Goal: Task Accomplishment & Management: Use online tool/utility

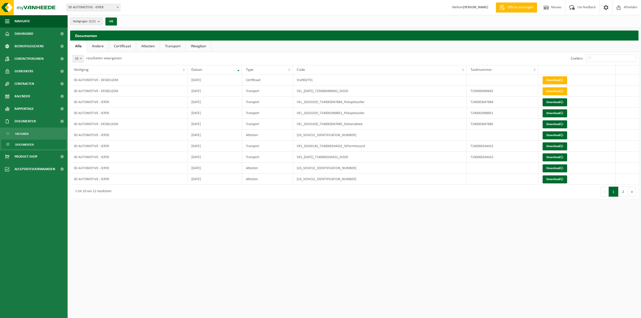
click at [26, 143] on span "Documenten" at bounding box center [24, 145] width 19 height 10
click at [27, 105] on span "Rapportage" at bounding box center [24, 109] width 19 height 13
click at [29, 121] on span "In grafiekvorm" at bounding box center [26, 122] width 23 height 10
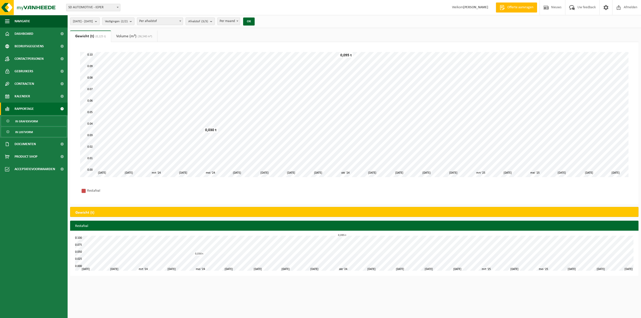
click at [30, 130] on span "In lijstvorm" at bounding box center [24, 132] width 18 height 10
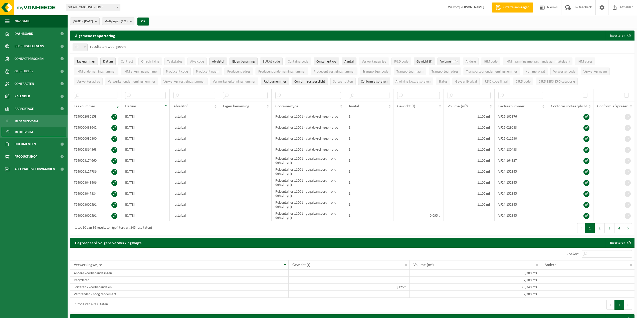
click at [275, 64] on button "EURAL code" at bounding box center [271, 62] width 23 height 8
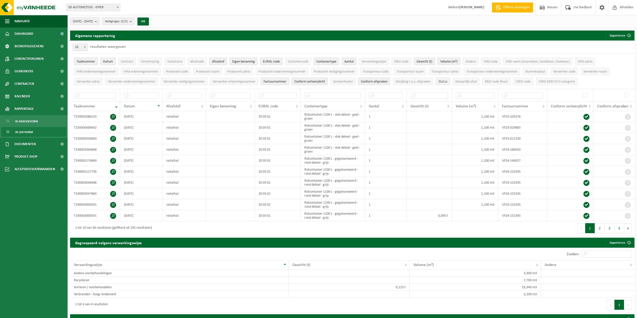
click at [444, 82] on span "Status" at bounding box center [443, 82] width 9 height 4
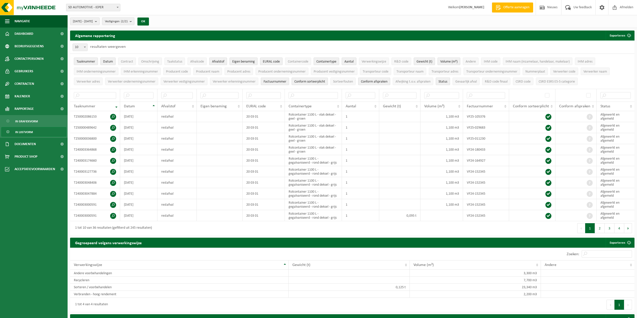
click at [444, 82] on span "Status" at bounding box center [443, 82] width 9 height 4
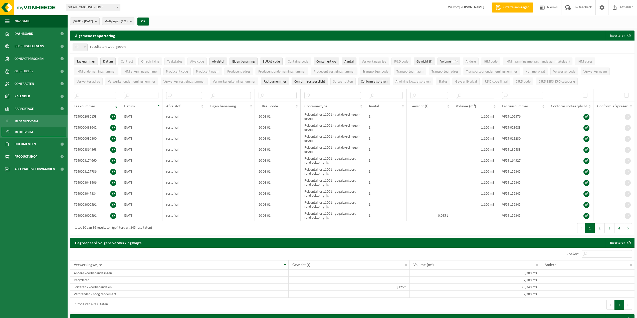
click at [285, 82] on span "Factuurnummer" at bounding box center [275, 82] width 23 height 4
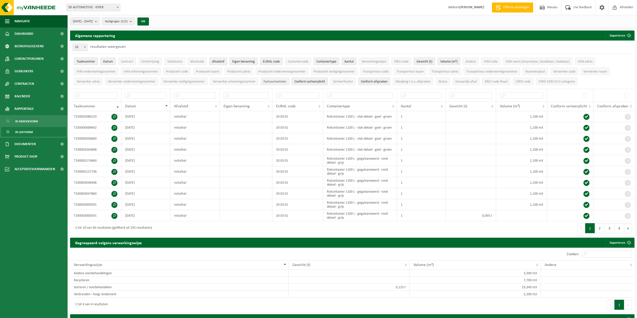
click at [285, 82] on span "Factuurnummer" at bounding box center [275, 82] width 23 height 4
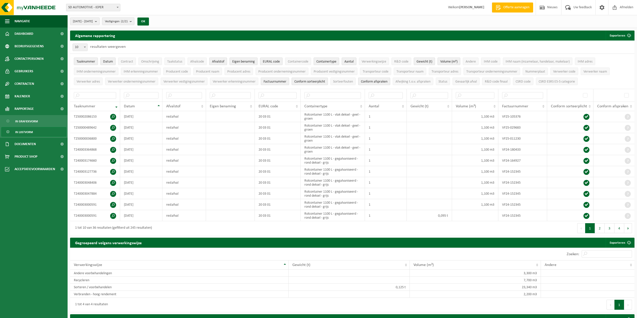
click at [285, 82] on span "Factuurnummer" at bounding box center [275, 82] width 23 height 4
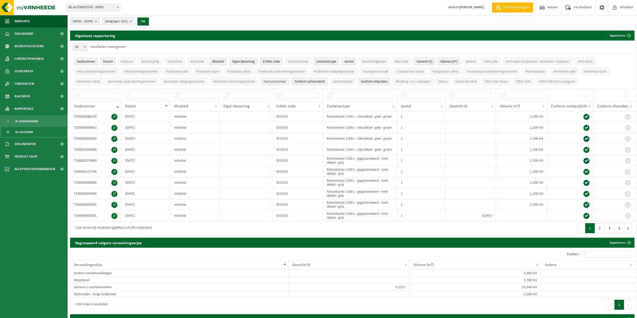
click at [285, 82] on span "Factuurnummer" at bounding box center [275, 82] width 23 height 4
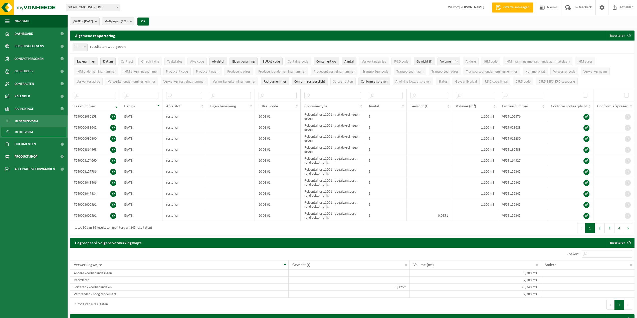
click at [285, 82] on span "Factuurnummer" at bounding box center [275, 82] width 23 height 4
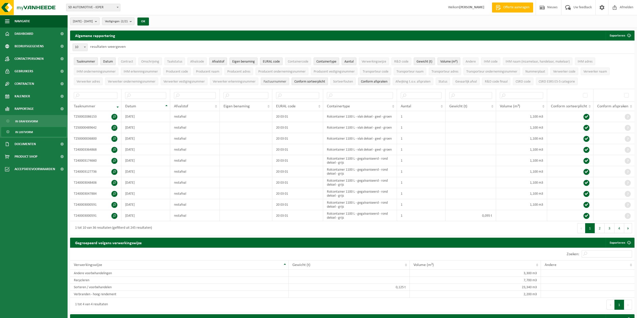
click at [285, 82] on span "Factuurnummer" at bounding box center [275, 82] width 23 height 4
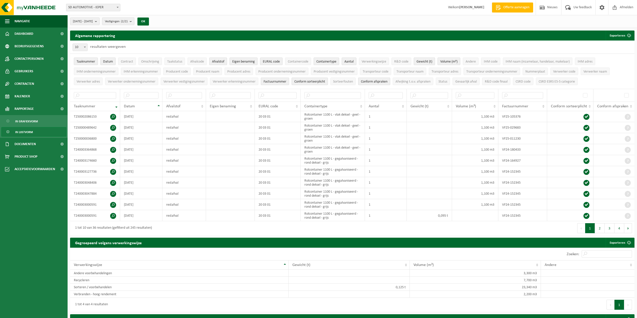
click at [430, 60] on span "Gewicht (t)" at bounding box center [425, 62] width 16 height 4
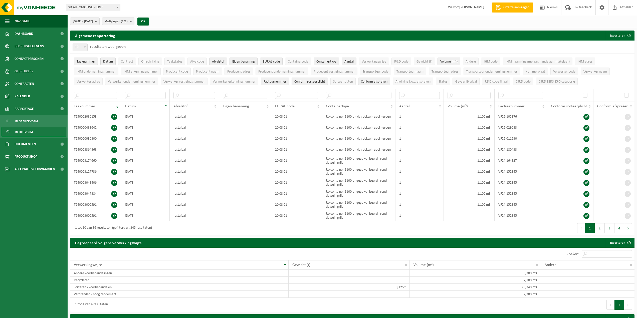
click at [252, 63] on span "Eigen benaming" at bounding box center [243, 62] width 23 height 4
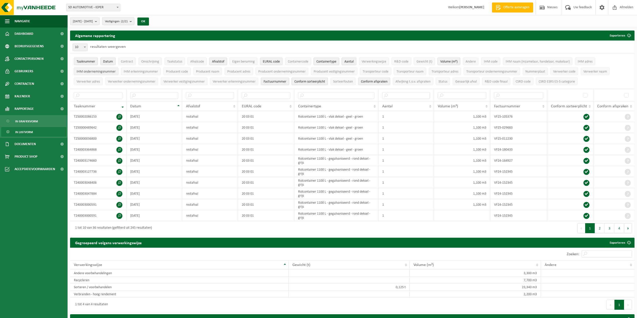
click at [86, 70] on span "IHM ondernemingsnummer" at bounding box center [96, 72] width 39 height 4
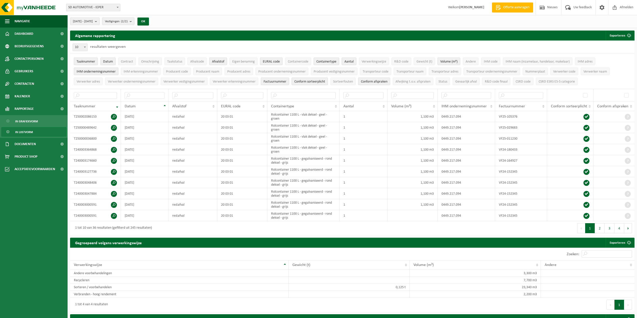
click at [86, 70] on span "IHM ondernemingsnummer" at bounding box center [96, 72] width 39 height 4
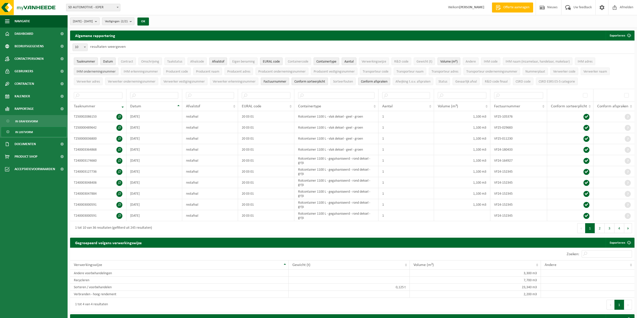
click at [86, 70] on span "IHM ondernemingsnummer" at bounding box center [96, 72] width 39 height 4
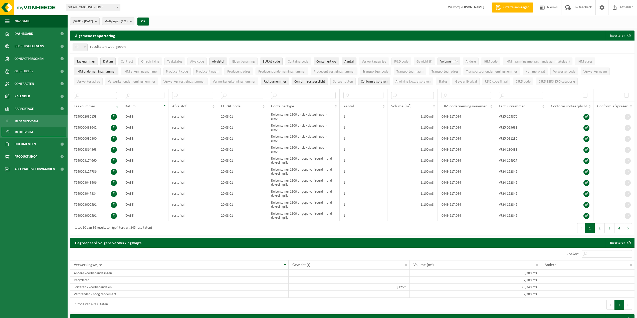
click at [86, 70] on span "IHM ondernemingsnummer" at bounding box center [96, 72] width 39 height 4
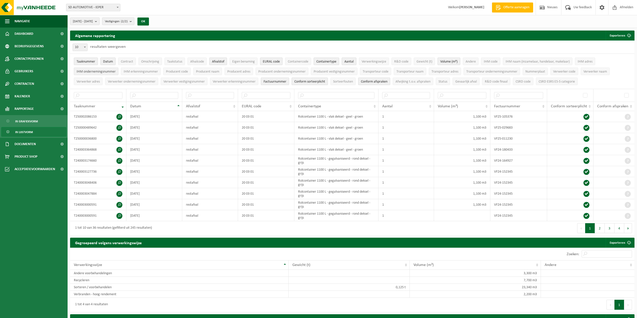
click at [86, 70] on span "IHM ondernemingsnummer" at bounding box center [96, 72] width 39 height 4
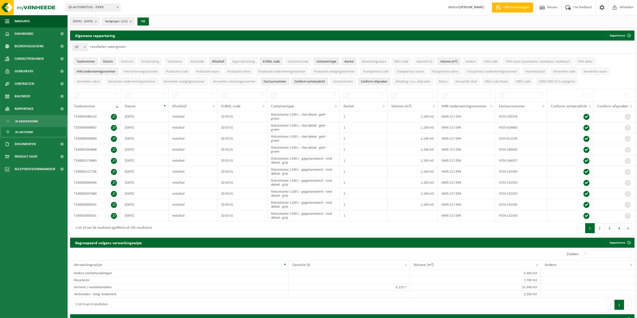
click at [86, 70] on span "IHM ondernemingsnummer" at bounding box center [96, 72] width 39 height 4
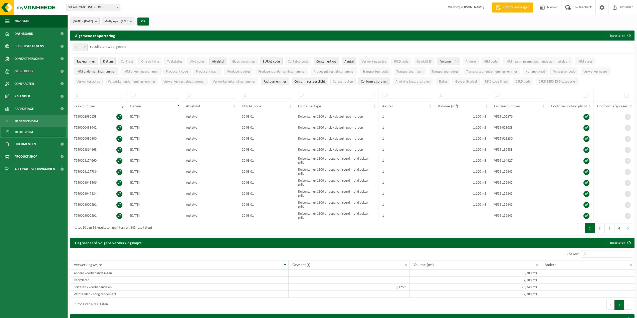
click at [86, 70] on span "IHM ondernemingsnummer" at bounding box center [96, 72] width 39 height 4
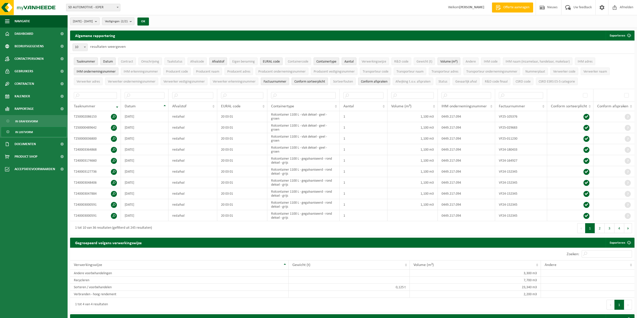
click at [86, 70] on span "IHM ondernemingsnummer" at bounding box center [96, 72] width 39 height 4
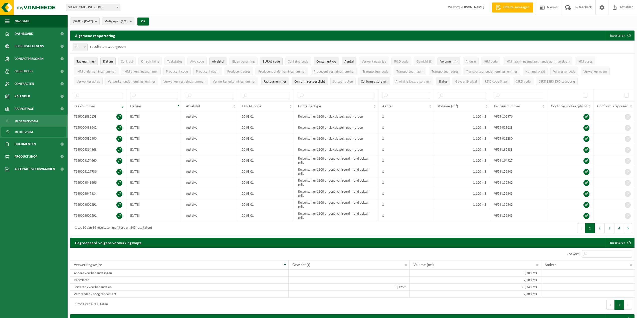
click at [447, 84] on button "Status" at bounding box center [443, 82] width 14 height 8
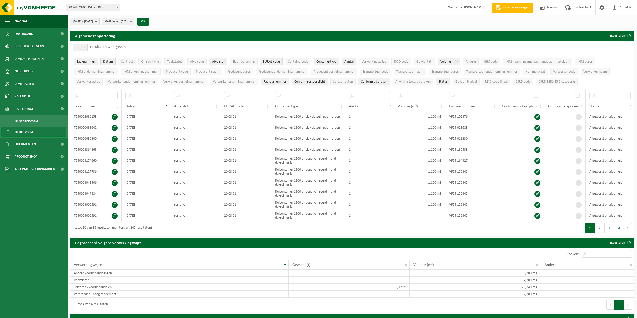
click at [447, 84] on button "Status" at bounding box center [443, 82] width 14 height 8
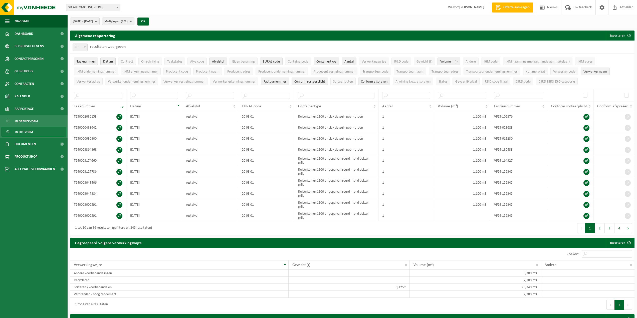
click at [607, 71] on span "Verwerker naam" at bounding box center [595, 72] width 24 height 4
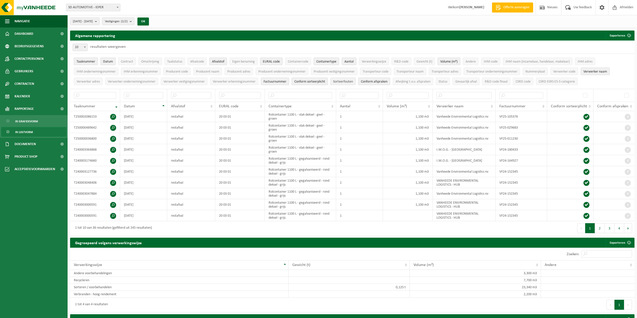
click at [342, 83] on span "Sorteerfouten" at bounding box center [343, 82] width 20 height 4
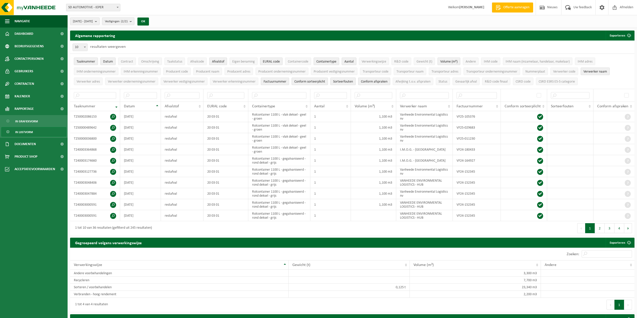
click at [342, 83] on span "Sorteerfouten" at bounding box center [343, 82] width 20 height 4
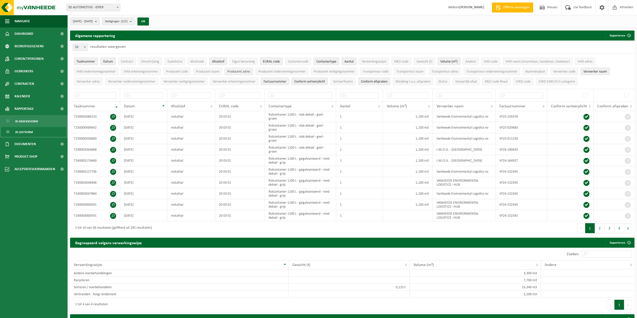
click at [244, 74] on button "Producent adres" at bounding box center [239, 72] width 29 height 8
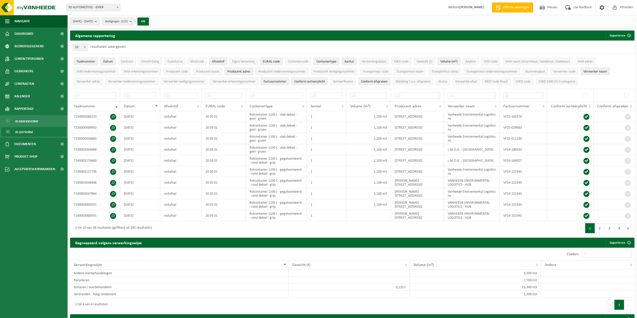
click at [244, 74] on button "Producent adres" at bounding box center [239, 72] width 29 height 8
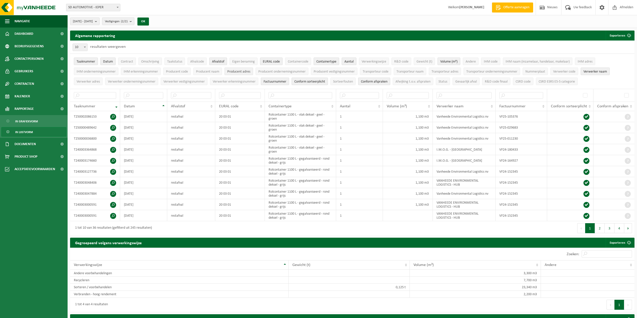
click at [244, 74] on button "Producent adres" at bounding box center [239, 72] width 29 height 8
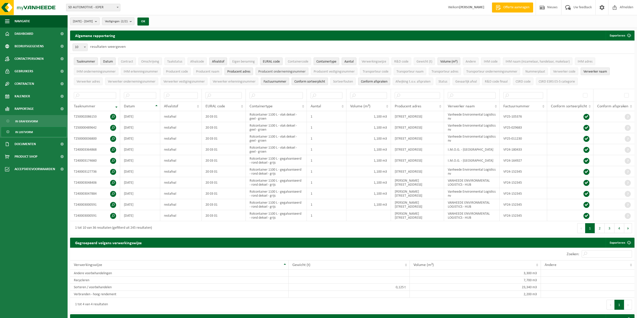
click at [269, 71] on span "Producent ondernemingsnummer" at bounding box center [281, 72] width 47 height 4
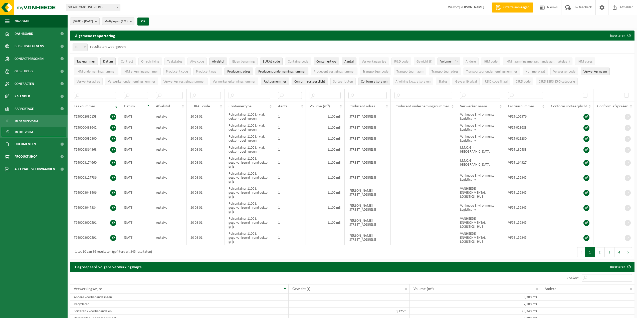
click at [269, 71] on span "Producent ondernemingsnummer" at bounding box center [281, 72] width 47 height 4
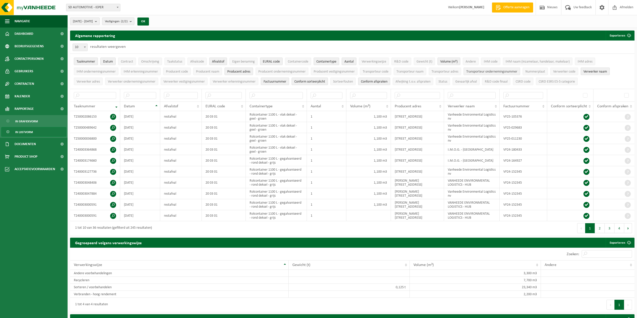
click at [484, 70] on span "Transporteur ondernemingsnummer" at bounding box center [491, 72] width 51 height 4
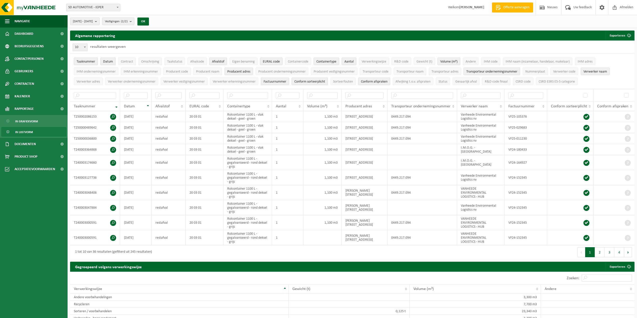
click at [484, 70] on span "Transporteur ondernemingsnummer" at bounding box center [491, 72] width 51 height 4
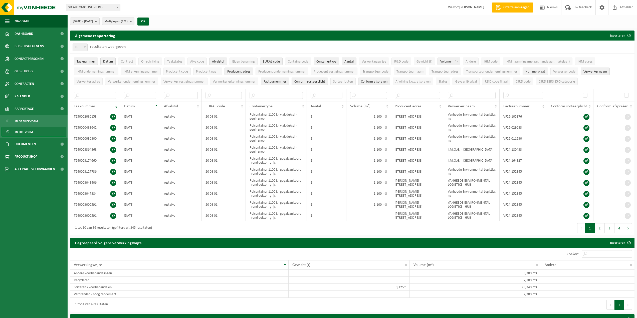
click at [538, 72] on span "Nummerplaat" at bounding box center [535, 72] width 20 height 4
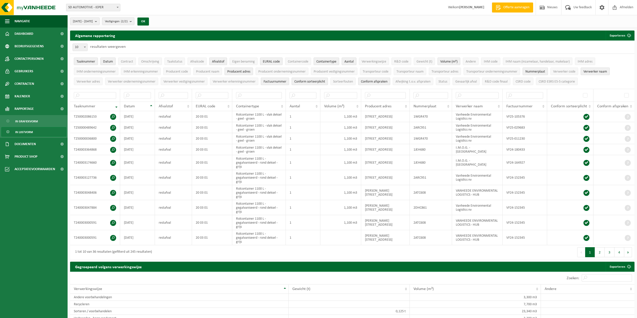
click at [538, 72] on span "Nummerplaat" at bounding box center [535, 72] width 20 height 4
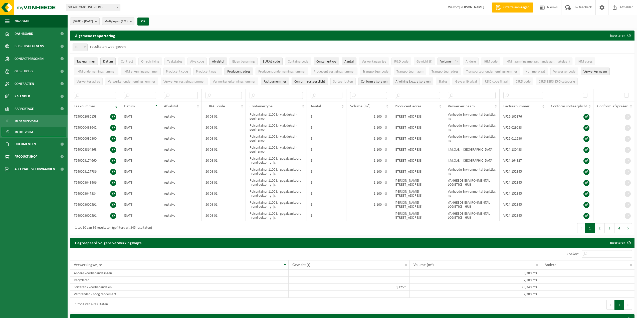
click at [419, 82] on span "Afwijking t.o.v. afspraken" at bounding box center [412, 82] width 35 height 4
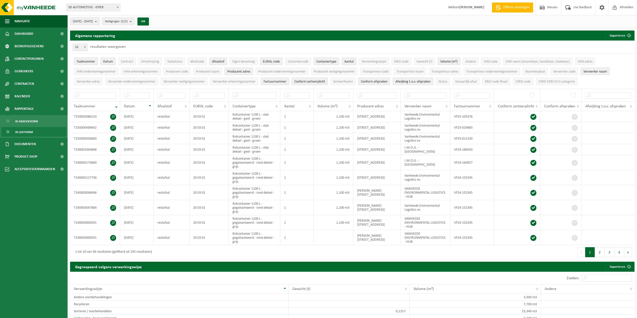
click at [419, 82] on span "Afwijking t.o.v. afspraken" at bounding box center [412, 82] width 35 height 4
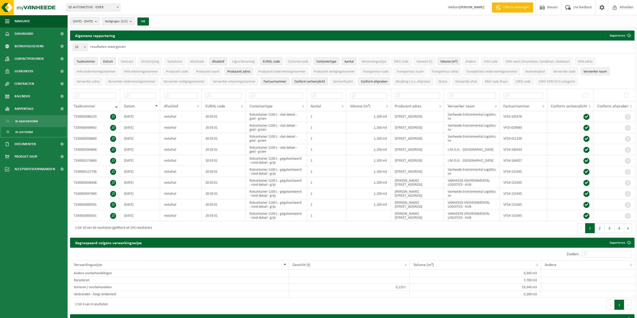
click at [83, 49] on span at bounding box center [84, 47] width 5 height 7
select select "100"
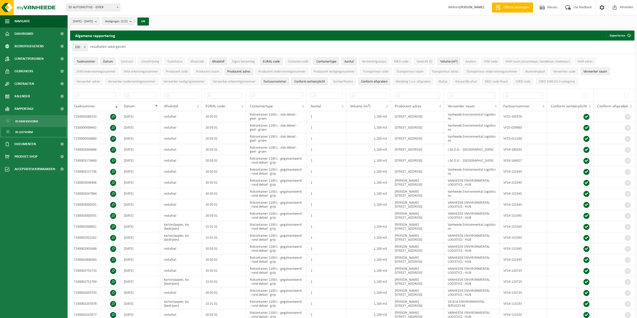
click at [128, 21] on count "(2/2)" at bounding box center [124, 21] width 7 height 3
click at [119, 57] on label "SD AUTOMOTIVE - IEPER" at bounding box center [141, 57] width 75 height 8
click at [104, 53] on input "SD AUTOMOTIVE - IEPER" at bounding box center [103, 52] width 0 height 0
click at [156, 42] on button "Actieve selecteren" at bounding box center [141, 44] width 75 height 10
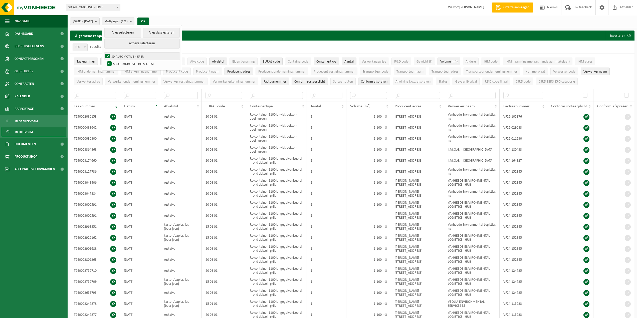
click at [120, 56] on label "SD AUTOMOTIVE - IEPER" at bounding box center [141, 57] width 75 height 8
click at [104, 53] on input "SD AUTOMOTIVE - IEPER" at bounding box center [103, 52] width 0 height 0
click at [149, 19] on button "OK" at bounding box center [143, 22] width 12 height 8
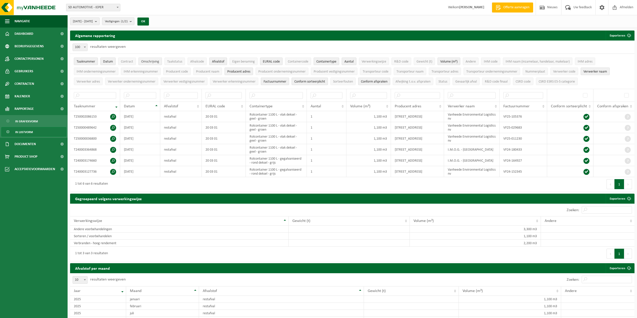
click at [154, 63] on span "Omschrijving" at bounding box center [150, 62] width 18 height 4
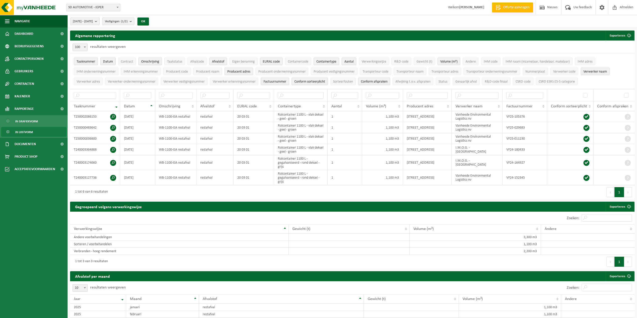
click at [154, 63] on span "Omschrijving" at bounding box center [150, 62] width 18 height 4
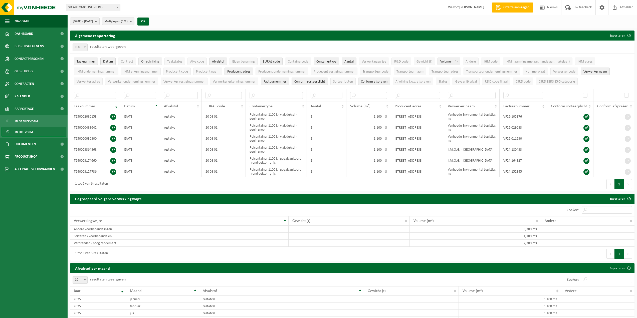
click at [154, 63] on span "Omschrijving" at bounding box center [150, 62] width 18 height 4
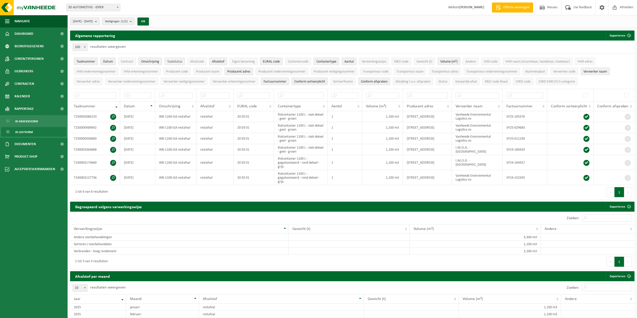
click at [172, 60] on span "Taakstatus" at bounding box center [174, 62] width 15 height 4
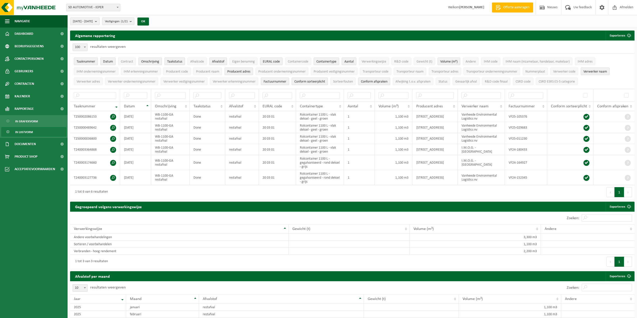
click at [172, 60] on span "Taakstatus" at bounding box center [174, 62] width 15 height 4
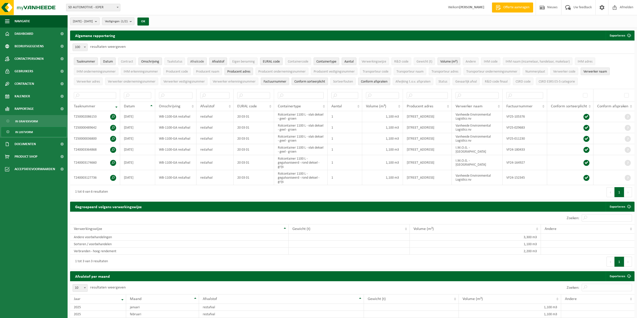
click at [196, 60] on span "Afvalcode" at bounding box center [197, 62] width 14 height 4
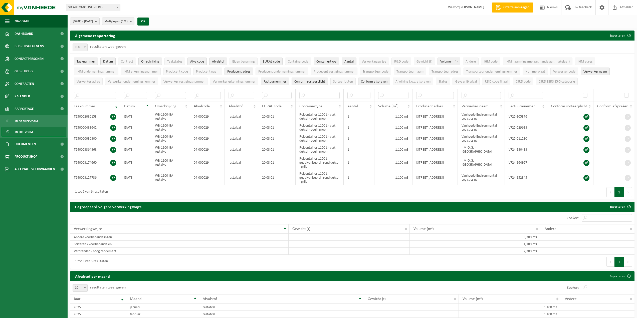
click at [196, 60] on span "Afvalcode" at bounding box center [197, 62] width 14 height 4
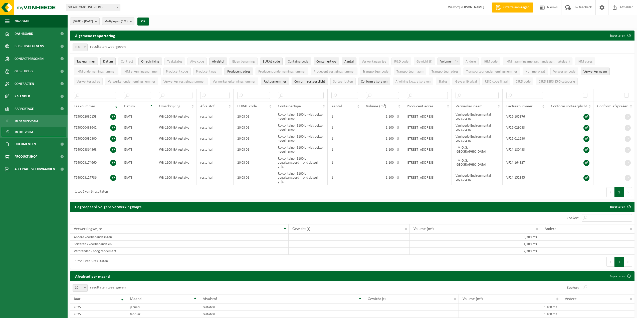
click at [290, 63] on span "Containercode" at bounding box center [298, 62] width 21 height 4
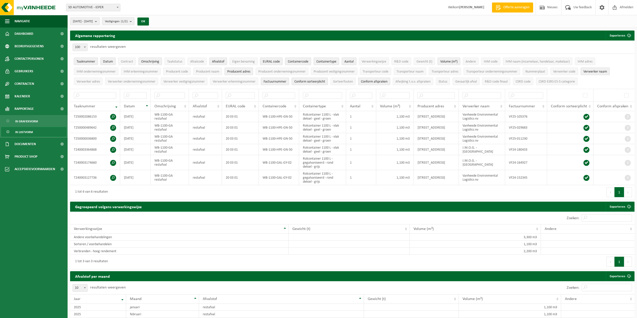
click at [290, 63] on span "Containercode" at bounding box center [298, 62] width 21 height 4
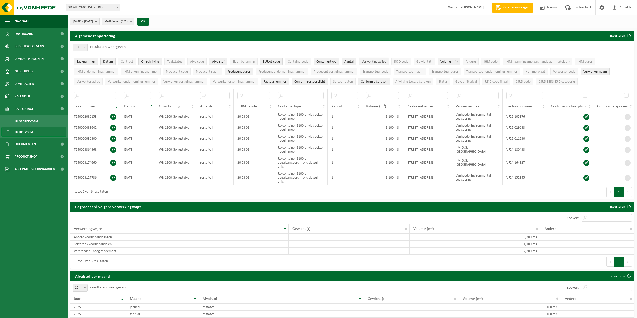
click at [376, 61] on span "Verwerkingswijze" at bounding box center [374, 62] width 25 height 4
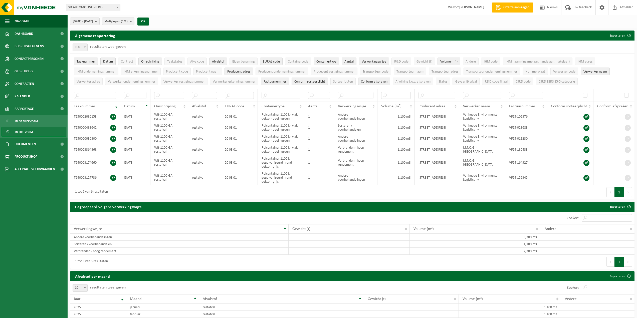
click at [376, 61] on span "Verwerkingswijze" at bounding box center [374, 62] width 25 height 4
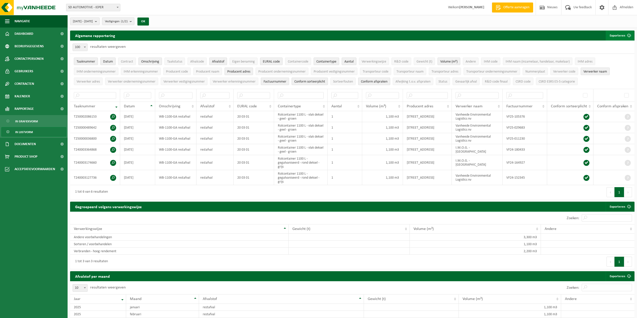
click at [621, 35] on button "Exporteren" at bounding box center [620, 36] width 28 height 10
click at [620, 48] on link "Enkel mijn selectie" at bounding box center [610, 46] width 45 height 10
click at [618, 35] on button "Exporteren" at bounding box center [620, 36] width 28 height 10
click at [280, 289] on div "10 25 50 100 10 resultaten weergeven" at bounding box center [211, 287] width 282 height 13
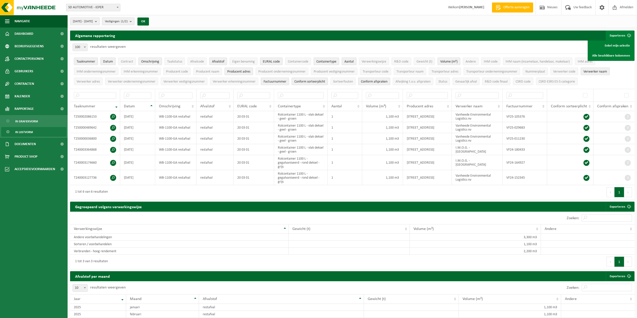
click at [128, 19] on span "Vestigingen (1/2)" at bounding box center [116, 22] width 23 height 8
click at [139, 32] on button "Alles selecteren" at bounding box center [122, 33] width 37 height 10
checkbox input "true"
click at [149, 21] on button "OK" at bounding box center [143, 22] width 12 height 8
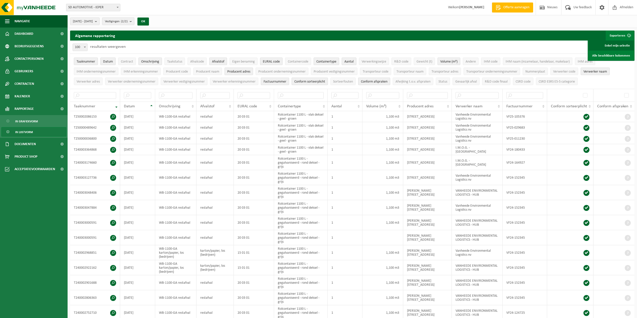
click at [617, 43] on link "Enkel mijn selectie" at bounding box center [610, 46] width 45 height 10
click at [100, 21] on button "2024-01-01 - 2025-08-29" at bounding box center [85, 22] width 30 height 8
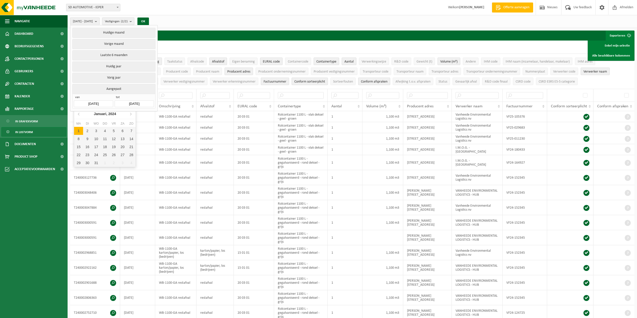
click at [109, 103] on input "2024-01-01" at bounding box center [93, 103] width 39 height 7
click at [79, 115] on icon at bounding box center [79, 114] width 8 height 8
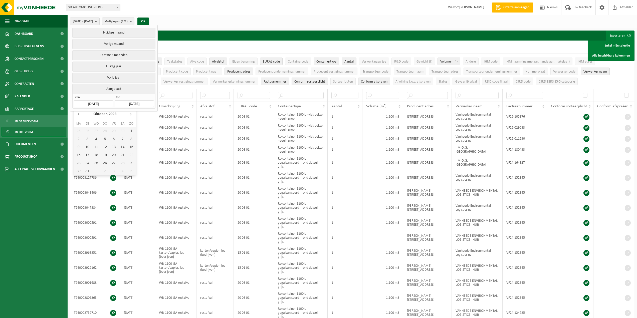
click at [79, 115] on icon at bounding box center [79, 114] width 8 height 8
click at [79, 115] on icon at bounding box center [78, 114] width 1 height 3
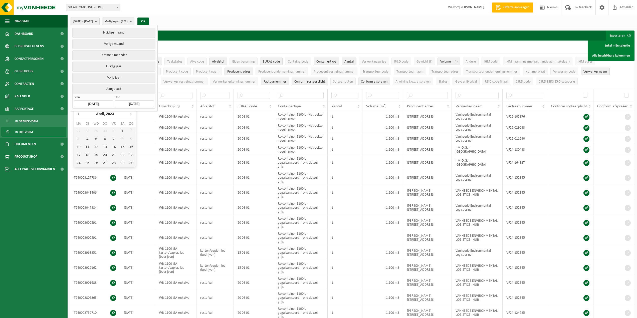
click at [79, 115] on icon at bounding box center [78, 114] width 1 height 3
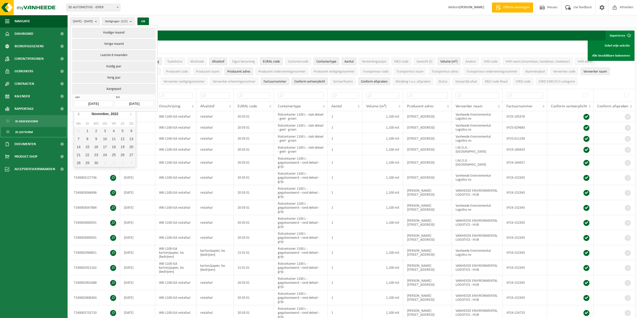
click at [79, 115] on icon at bounding box center [78, 114] width 1 height 3
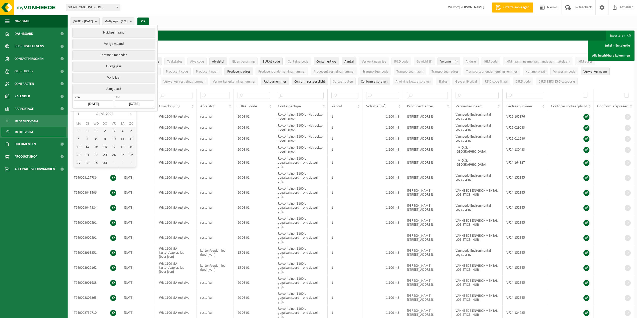
click at [79, 115] on icon at bounding box center [78, 114] width 1 height 3
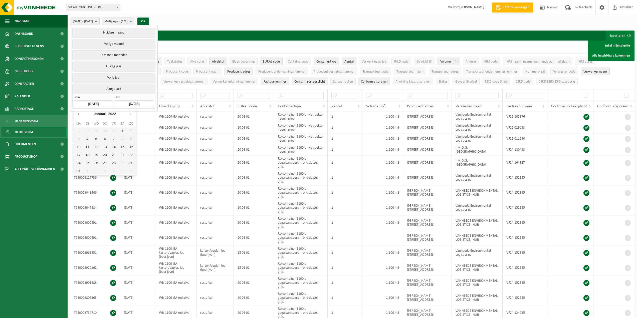
click at [79, 115] on icon at bounding box center [78, 114] width 1 height 3
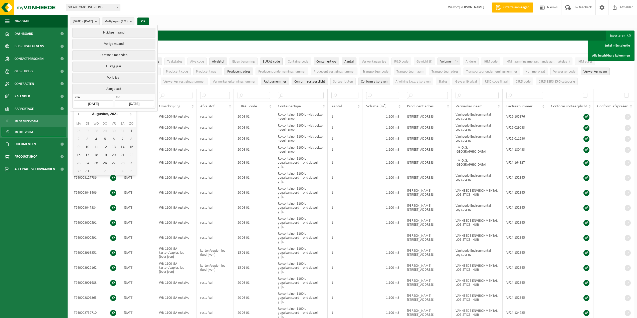
click at [79, 115] on icon at bounding box center [78, 114] width 1 height 3
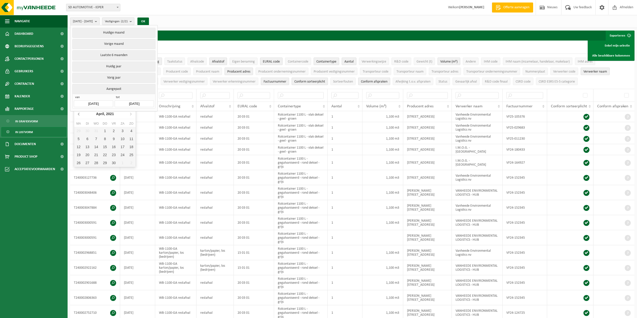
click at [79, 115] on icon at bounding box center [78, 114] width 1 height 3
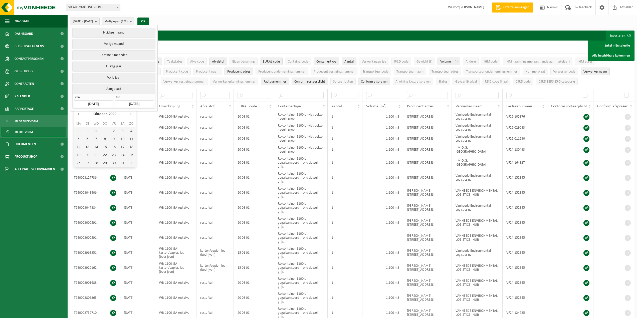
click at [79, 115] on icon at bounding box center [78, 114] width 1 height 3
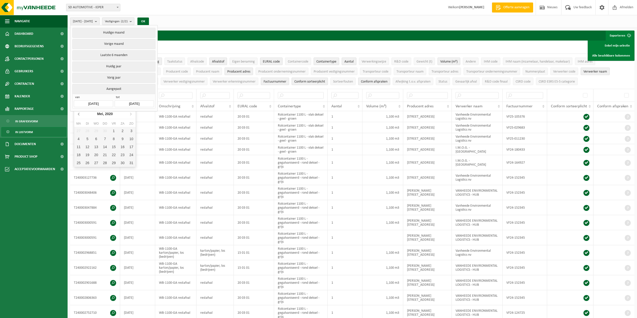
click at [79, 115] on icon at bounding box center [78, 114] width 1 height 3
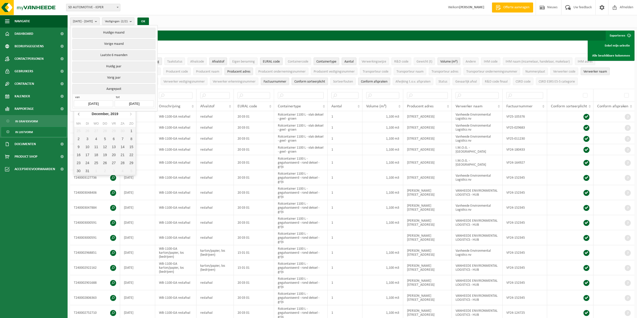
click at [79, 115] on icon at bounding box center [78, 114] width 1 height 3
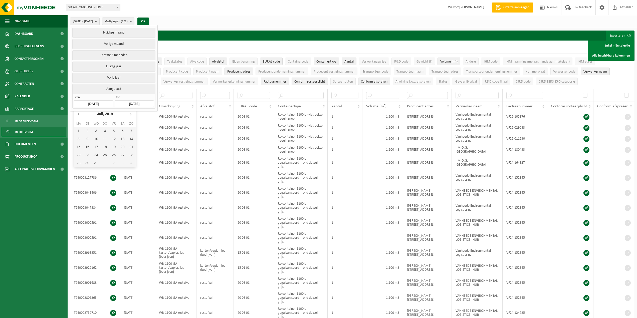
click at [79, 115] on icon at bounding box center [78, 114] width 1 height 3
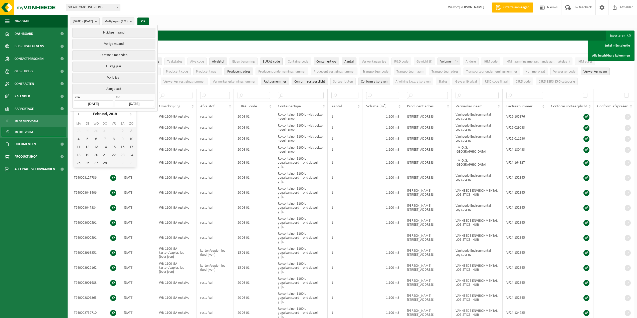
click at [79, 115] on icon at bounding box center [78, 114] width 1 height 3
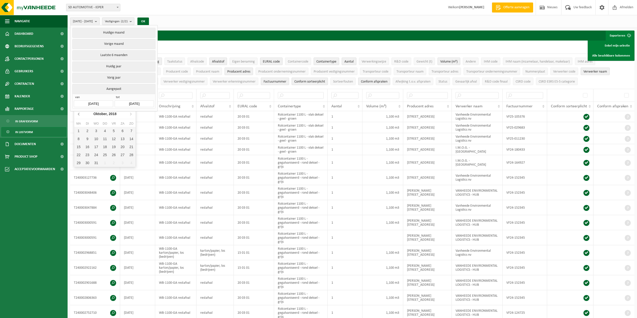
click at [79, 115] on icon at bounding box center [78, 114] width 1 height 3
click at [81, 115] on icon at bounding box center [79, 114] width 8 height 8
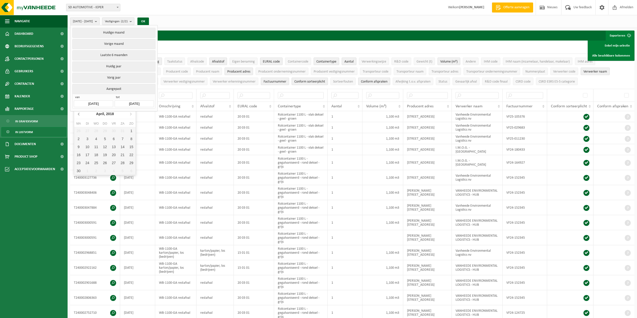
click at [81, 115] on icon at bounding box center [79, 114] width 8 height 8
click at [80, 115] on icon at bounding box center [79, 114] width 8 height 8
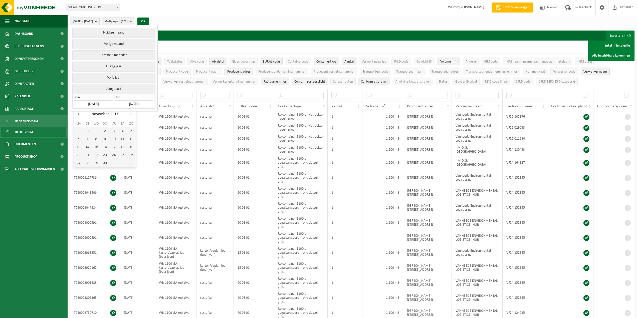
click at [80, 115] on icon at bounding box center [79, 114] width 8 height 8
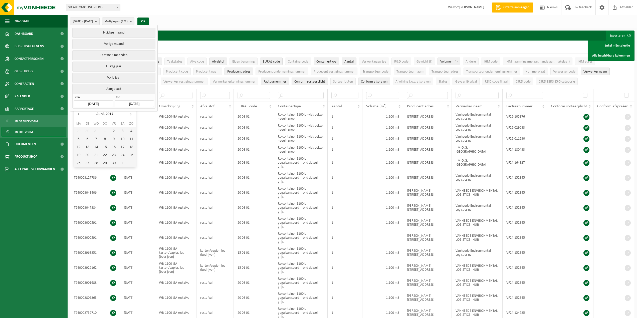
click at [80, 115] on icon at bounding box center [79, 114] width 8 height 8
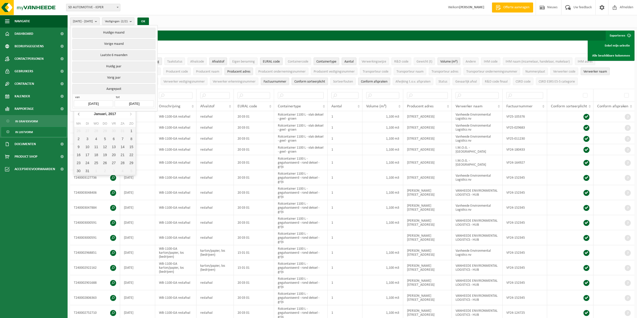
click at [80, 115] on icon at bounding box center [79, 114] width 8 height 8
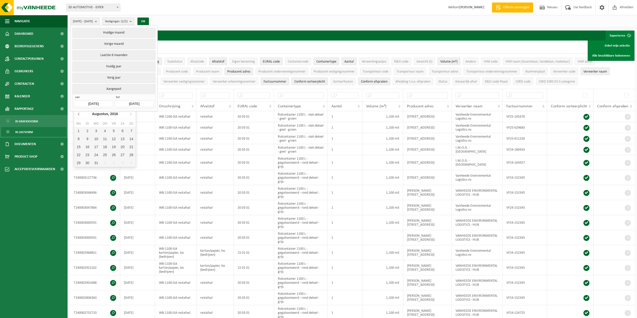
click at [80, 115] on icon at bounding box center [79, 114] width 8 height 8
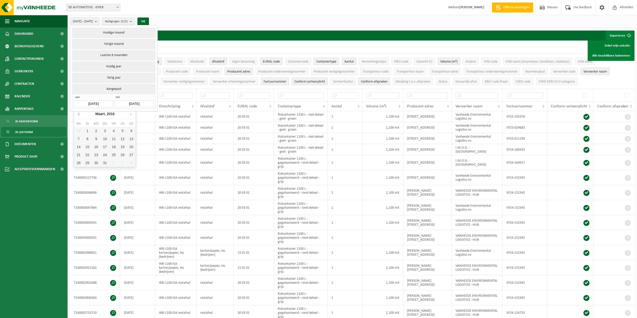
click at [80, 115] on icon at bounding box center [79, 114] width 8 height 8
click at [80, 115] on nav "Februari, 2016" at bounding box center [105, 114] width 62 height 10
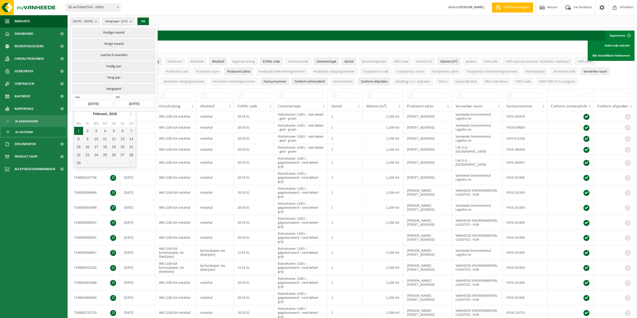
click at [80, 129] on div "1" at bounding box center [78, 131] width 9 height 8
type input "2016-02-01"
click at [149, 22] on button "OK" at bounding box center [143, 22] width 12 height 8
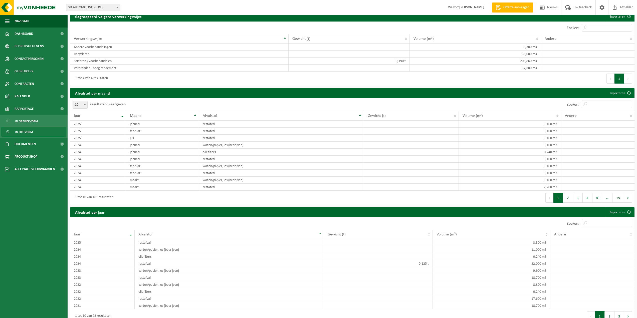
scroll to position [1652, 0]
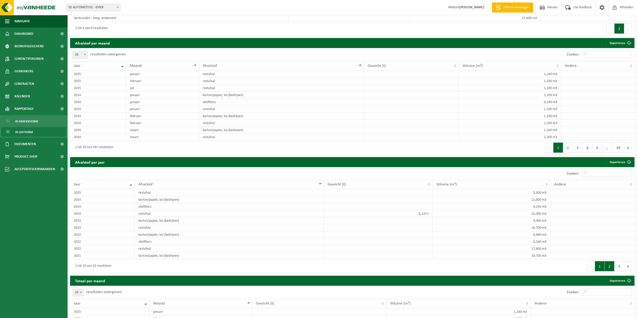
click at [611, 261] on button "2" at bounding box center [610, 266] width 10 height 10
click at [621, 261] on button "3" at bounding box center [620, 266] width 10 height 10
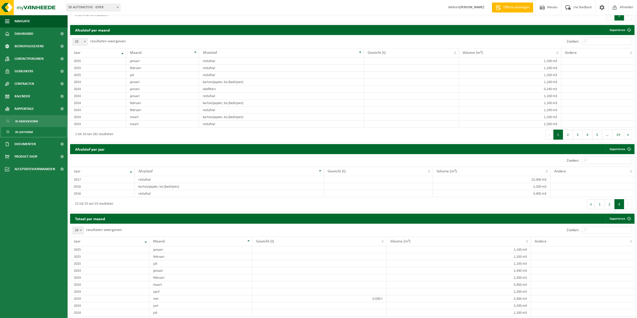
scroll to position [1671, 0]
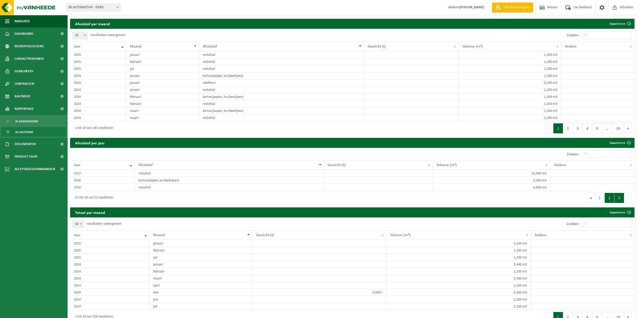
click at [611, 193] on button "2" at bounding box center [610, 198] width 10 height 10
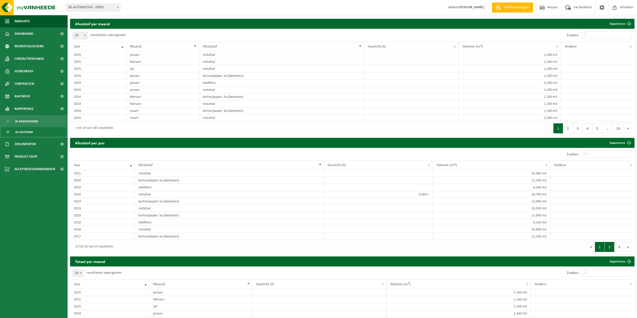
click at [596, 242] on button "1" at bounding box center [600, 247] width 10 height 10
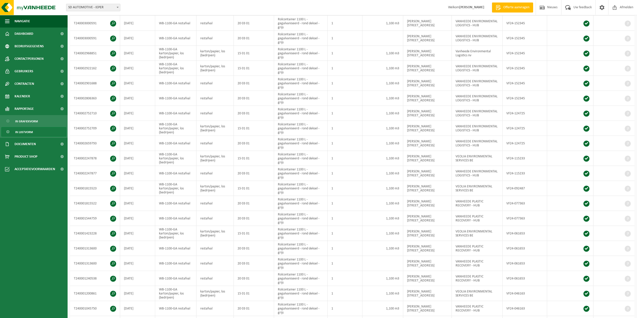
scroll to position [183, 0]
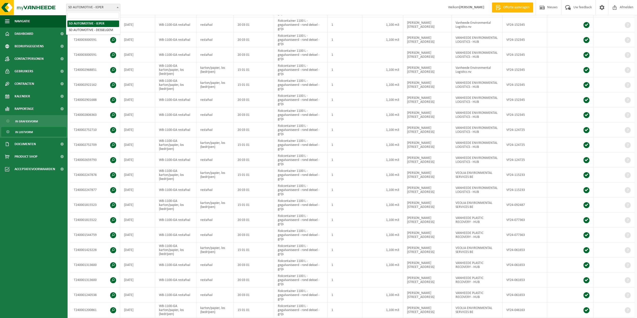
click at [76, 9] on span "SD AUTOMOTIVE - IEPER" at bounding box center [93, 7] width 54 height 7
click at [94, 5] on span "SD AUTOMOTIVE - IEPER" at bounding box center [93, 7] width 54 height 7
click at [123, 8] on form "SD AUTOMOTIVE - IEPER SD AUTOMOTIVE - DESSELGEM SD AUTOMOTIVE - IEPER" at bounding box center [95, 7] width 59 height 3
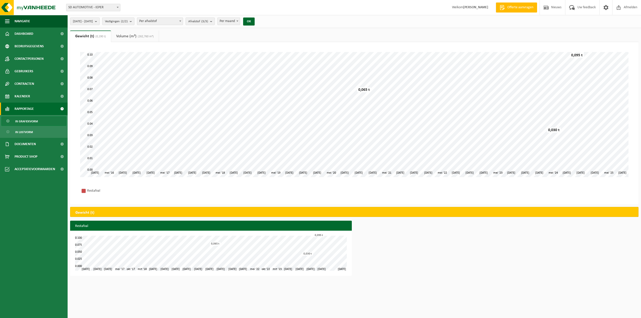
click at [36, 109] on link "Rapportage" at bounding box center [34, 109] width 68 height 13
click at [113, 7] on span "SD AUTOMOTIVE - IEPER" at bounding box center [93, 7] width 54 height 7
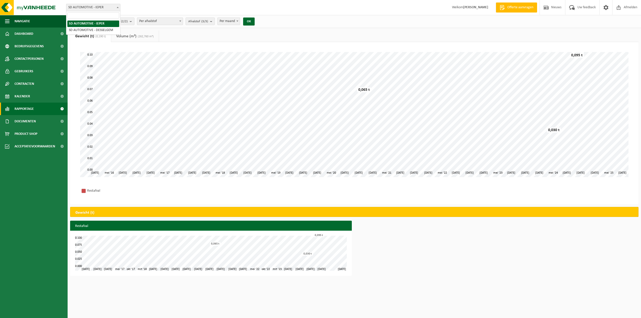
click at [113, 7] on span "SD AUTOMOTIVE - IEPER" at bounding box center [93, 7] width 54 height 7
click at [35, 169] on ul "Navigatie Offerte aanvragen Nieuws Uw feedback Afmelden Dashboard Bedrijfsgegev…" at bounding box center [34, 166] width 68 height 303
click at [32, 121] on span "Documenten" at bounding box center [25, 121] width 21 height 13
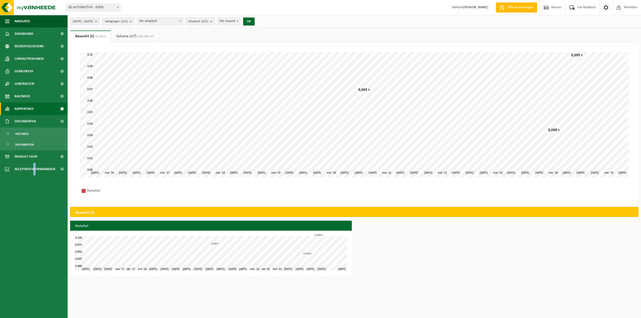
click at [30, 108] on span "Rapportage" at bounding box center [24, 109] width 19 height 13
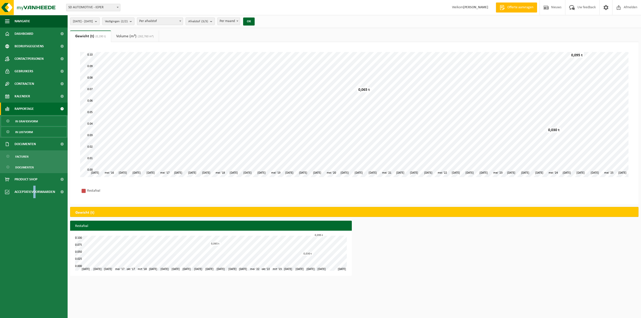
click at [29, 129] on span "In lijstvorm" at bounding box center [24, 132] width 18 height 10
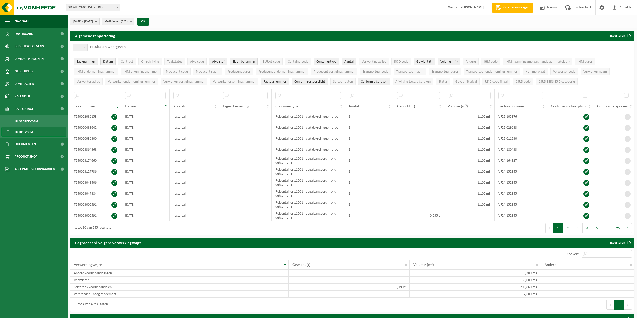
click at [112, 8] on span "SD AUTOMOTIVE - IEPER" at bounding box center [93, 7] width 54 height 7
click at [145, 13] on div "Vestiging: SD AUTOMOTIVE - IEPER SD AUTOMOTIVE - DESSELGEM SD AUTOMOTIVE - IEPE…" at bounding box center [318, 7] width 637 height 15
click at [128, 19] on span "Vestigingen (2/2)" at bounding box center [116, 22] width 23 height 8
click at [137, 35] on button "Alles selecteren" at bounding box center [122, 33] width 37 height 10
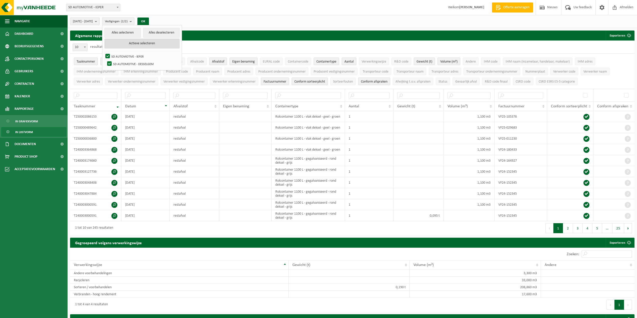
click at [146, 45] on button "Actieve selecteren" at bounding box center [141, 44] width 75 height 10
click at [149, 20] on button "OK" at bounding box center [143, 22] width 12 height 8
click at [93, 23] on span "2016-02-01 - 2025-08-29" at bounding box center [83, 22] width 20 height 8
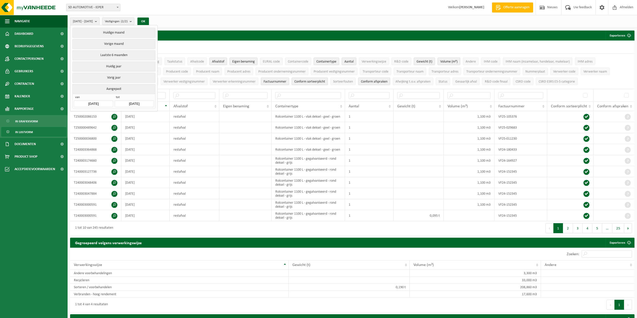
click at [102, 102] on input "2016-02-01" at bounding box center [93, 103] width 39 height 7
click at [113, 114] on icon "2016" at bounding box center [113, 114] width 8 height 4
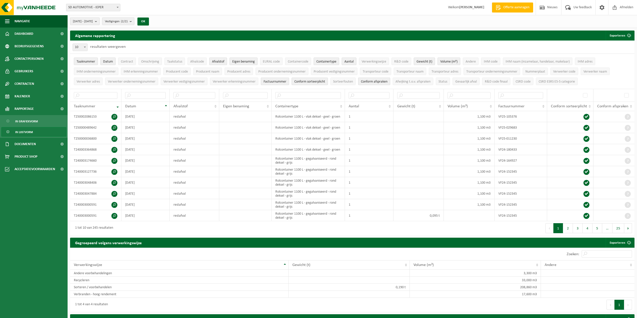
click at [100, 23] on button "2016-02-01 - 2025-08-29" at bounding box center [85, 22] width 30 height 8
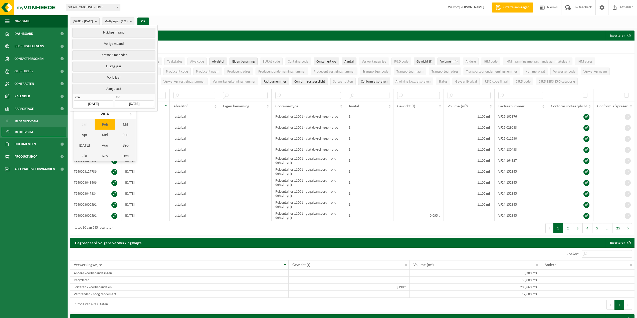
click at [108, 104] on input "2016-02-01" at bounding box center [93, 103] width 39 height 7
click at [130, 115] on icon at bounding box center [130, 114] width 1 height 3
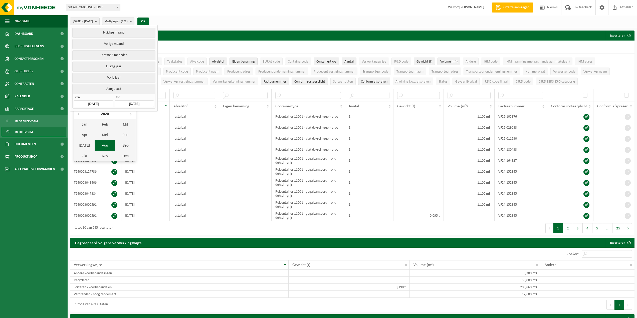
click at [104, 140] on div "Aug" at bounding box center [105, 145] width 21 height 11
click at [126, 132] on div "1" at bounding box center [122, 131] width 9 height 8
type input "[DATE]"
click at [149, 20] on button "OK" at bounding box center [143, 22] width 12 height 8
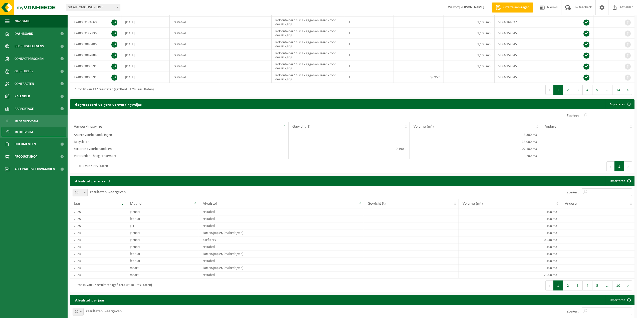
scroll to position [200, 0]
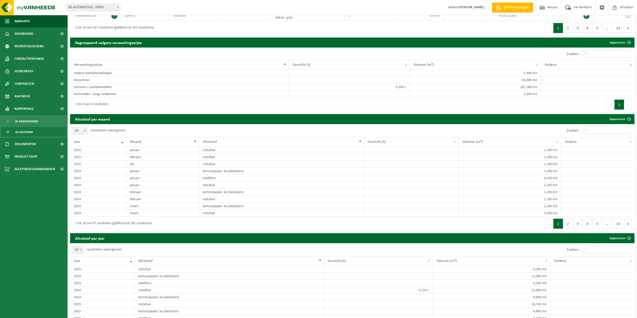
click at [83, 129] on span at bounding box center [84, 130] width 5 height 7
select select "100"
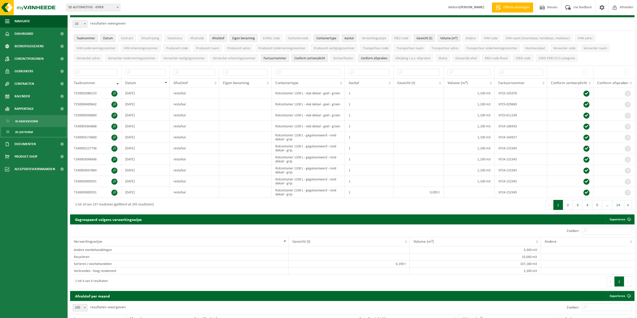
scroll to position [0, 0]
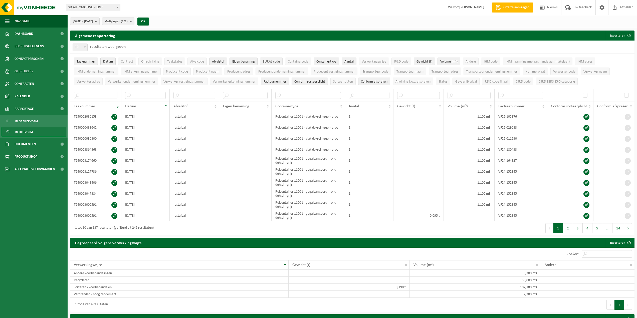
click at [272, 62] on span "EURAL code" at bounding box center [271, 62] width 17 height 4
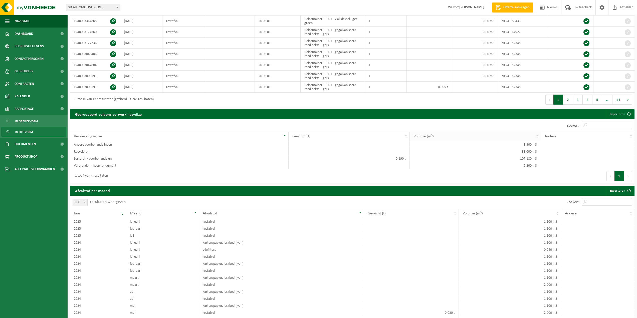
scroll to position [125, 0]
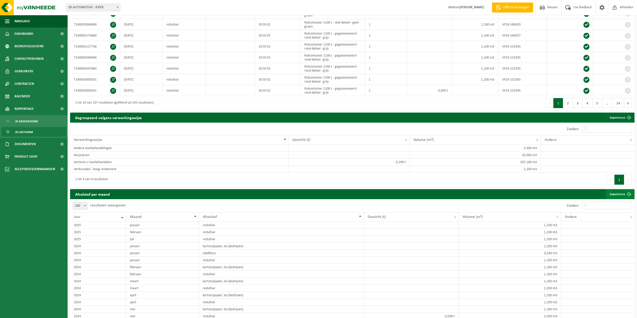
click at [627, 193] on span at bounding box center [629, 194] width 10 height 10
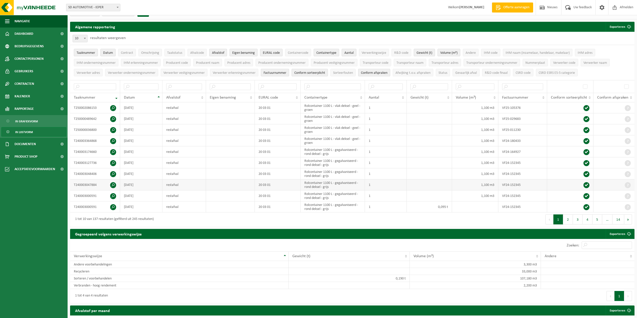
scroll to position [0, 0]
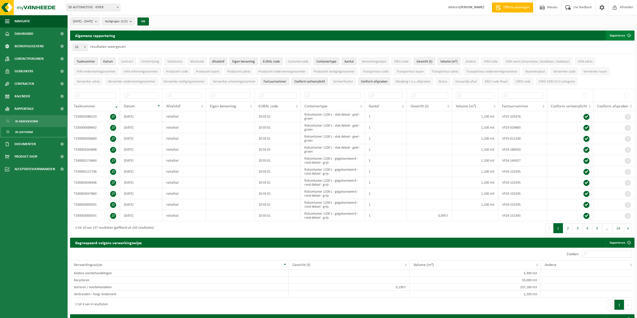
click at [627, 35] on span "submit" at bounding box center [629, 36] width 10 height 10
click at [618, 48] on link "Enkel mijn selectie" at bounding box center [610, 46] width 45 height 10
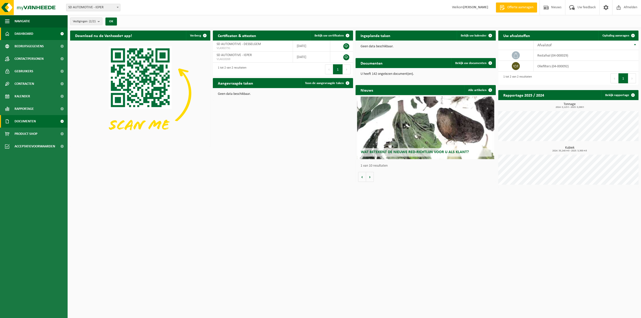
click at [23, 125] on span "Documenten" at bounding box center [25, 121] width 21 height 13
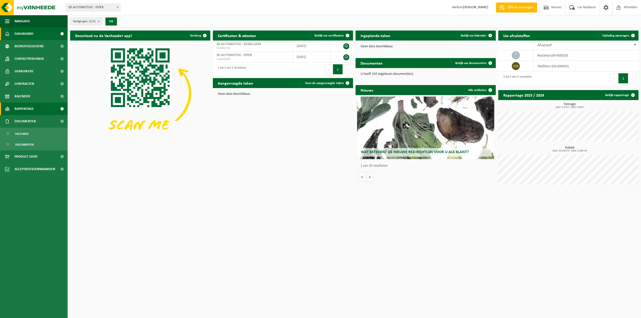
click at [28, 110] on span "Rapportage" at bounding box center [24, 109] width 19 height 13
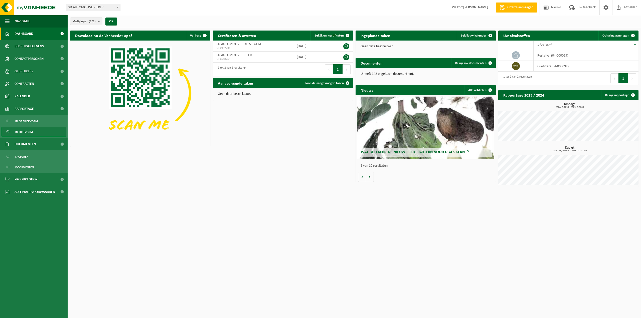
click at [22, 131] on span "In lijstvorm" at bounding box center [24, 132] width 18 height 10
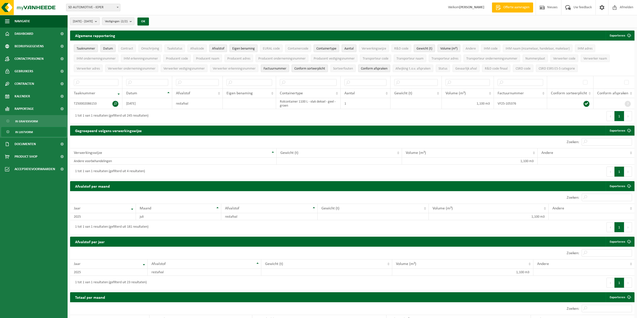
click at [99, 23] on b "submit" at bounding box center [97, 21] width 5 height 7
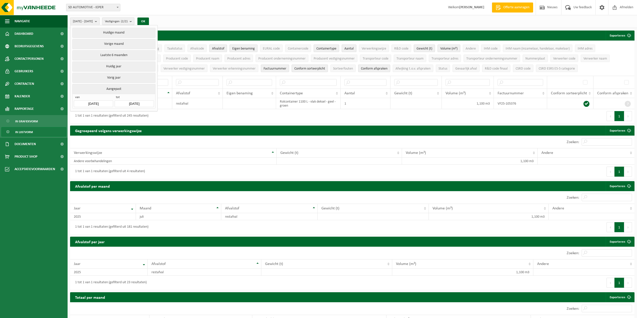
click at [88, 104] on input "[DATE]" at bounding box center [93, 103] width 39 height 7
click at [92, 102] on input "[DATE]" at bounding box center [93, 103] width 39 height 7
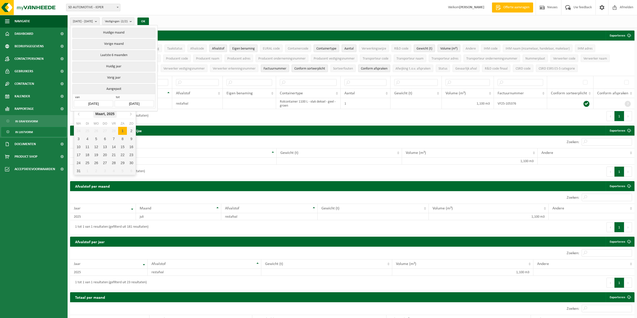
click at [112, 113] on icon "2025" at bounding box center [111, 114] width 8 height 4
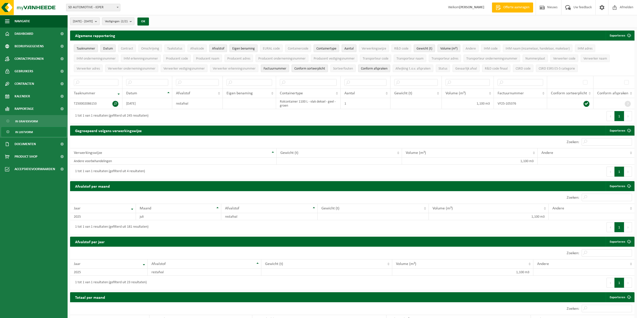
click at [93, 23] on span "[DATE] - [DATE]" at bounding box center [83, 22] width 20 height 8
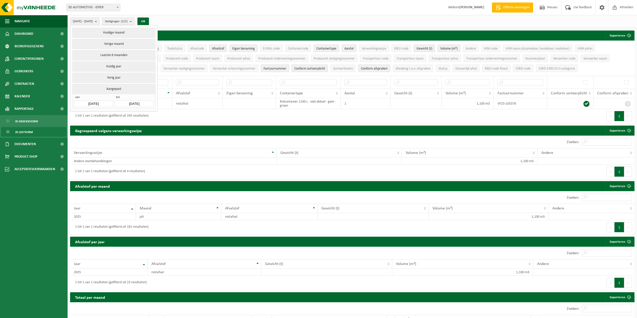
click at [101, 102] on input "[DATE]" at bounding box center [93, 103] width 39 height 7
click at [78, 113] on icon at bounding box center [79, 114] width 8 height 8
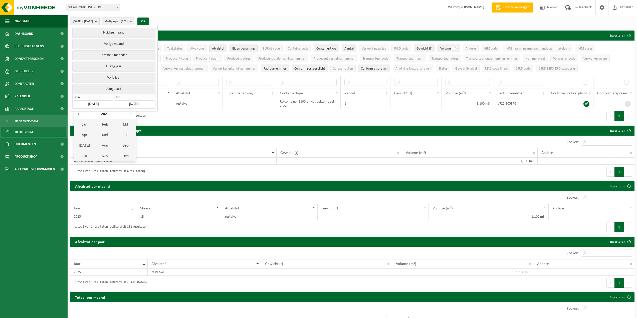
click at [78, 113] on icon at bounding box center [79, 114] width 8 height 8
click at [103, 144] on div "Aug" at bounding box center [105, 145] width 21 height 11
click at [122, 129] on div "1" at bounding box center [122, 131] width 9 height 8
type input "[DATE]"
click at [149, 19] on button "OK" at bounding box center [143, 22] width 12 height 8
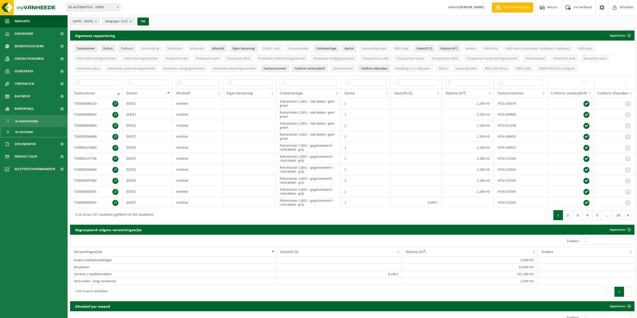
click at [129, 49] on span "Contract" at bounding box center [127, 49] width 12 height 4
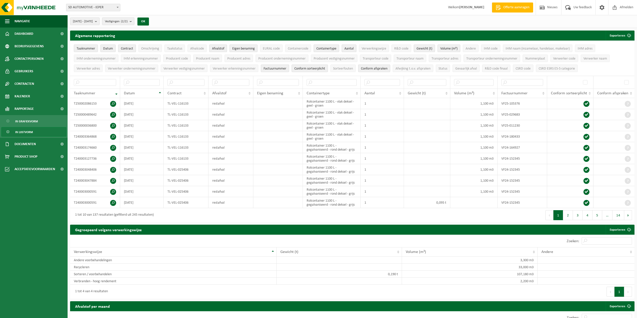
click at [129, 49] on span "Contract" at bounding box center [127, 49] width 12 height 4
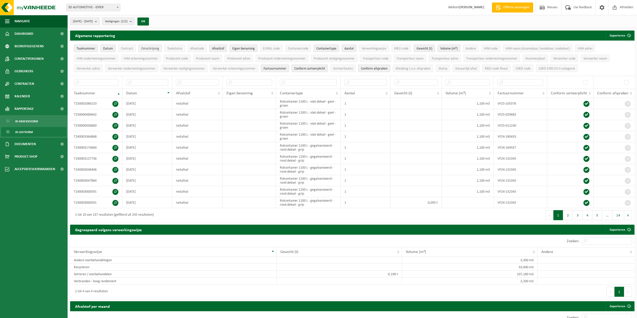
click at [151, 48] on span "Omschrijving" at bounding box center [150, 49] width 18 height 4
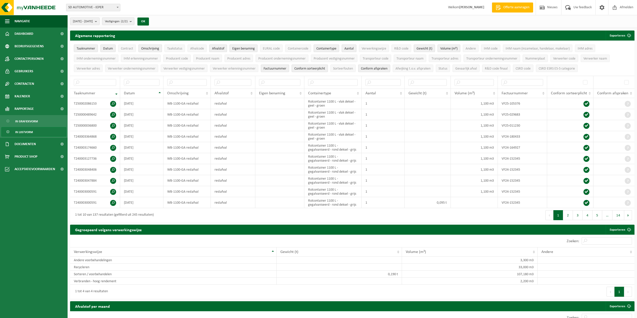
click at [151, 48] on span "Omschrijving" at bounding box center [150, 49] width 18 height 4
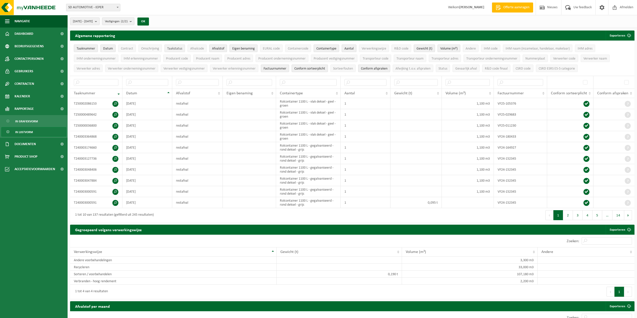
click at [173, 48] on span "Taakstatus" at bounding box center [174, 49] width 15 height 4
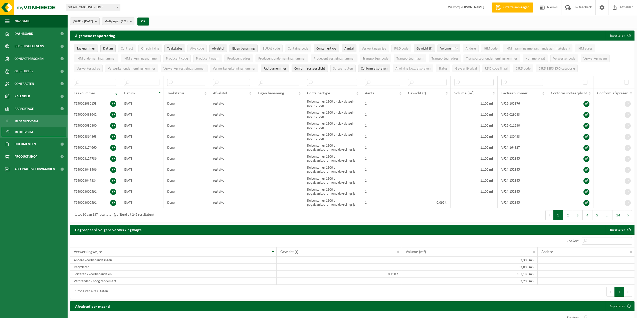
click at [173, 49] on span "Taakstatus" at bounding box center [174, 49] width 15 height 4
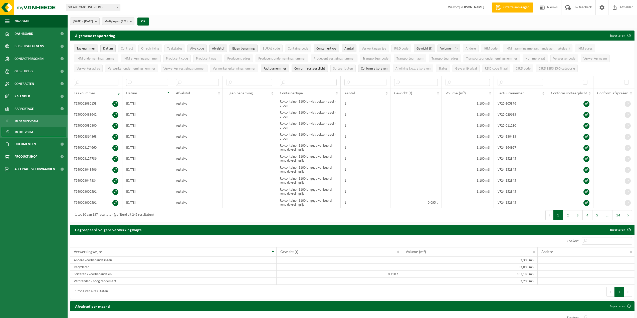
click at [195, 50] on span "Afvalcode" at bounding box center [197, 49] width 14 height 4
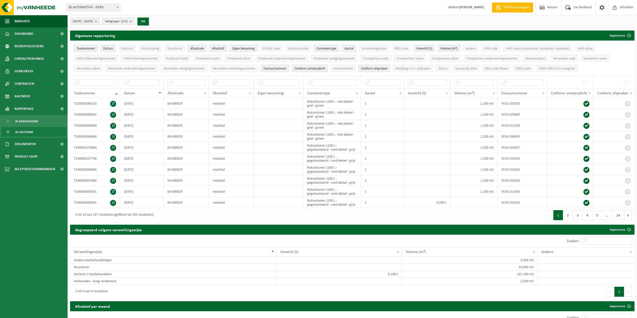
click at [195, 50] on span "Afvalcode" at bounding box center [197, 49] width 14 height 4
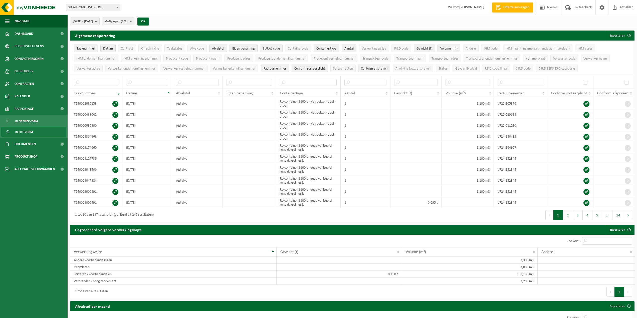
click at [277, 49] on span "EURAL code" at bounding box center [271, 49] width 17 height 4
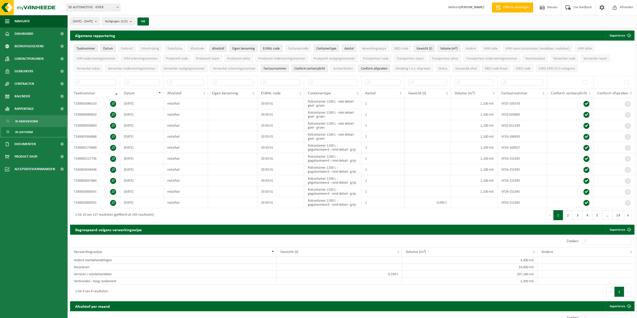
click at [250, 48] on span "Eigen benaming" at bounding box center [243, 49] width 23 height 4
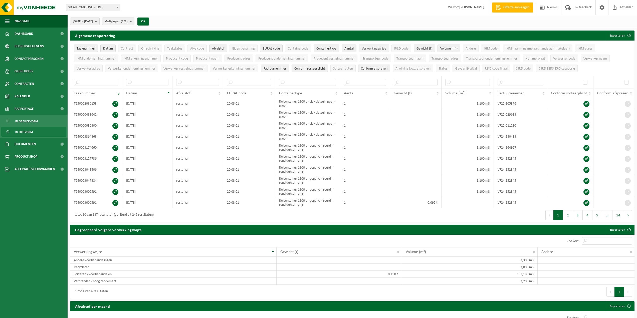
click at [369, 48] on span "Verwerkingswijze" at bounding box center [374, 49] width 25 height 4
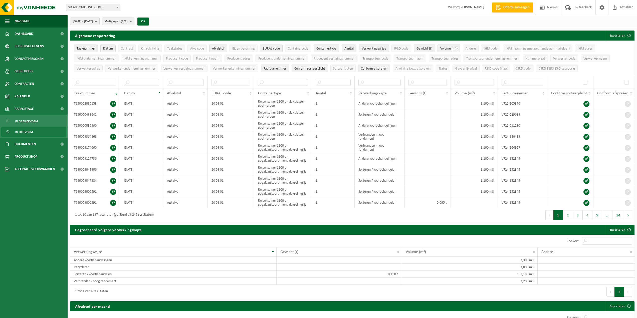
click at [369, 48] on span "Verwerkingswijze" at bounding box center [374, 49] width 25 height 4
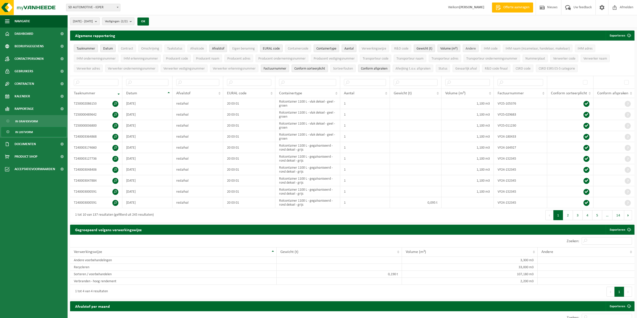
click at [470, 49] on span "Andere" at bounding box center [471, 49] width 10 height 4
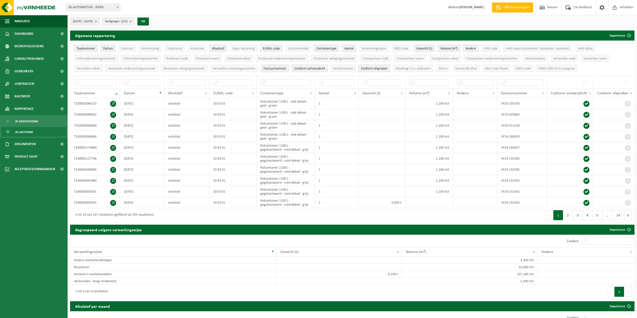
click at [470, 49] on span "Andere" at bounding box center [471, 49] width 10 height 4
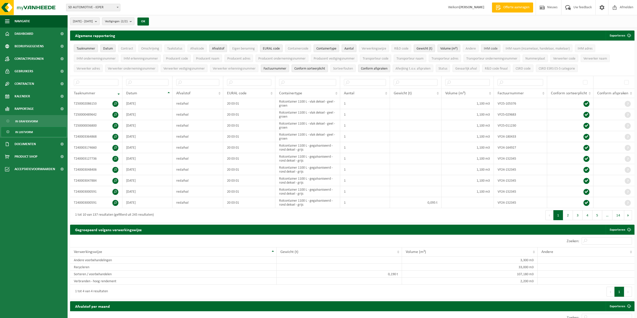
click at [490, 48] on span "IHM code" at bounding box center [491, 49] width 14 height 4
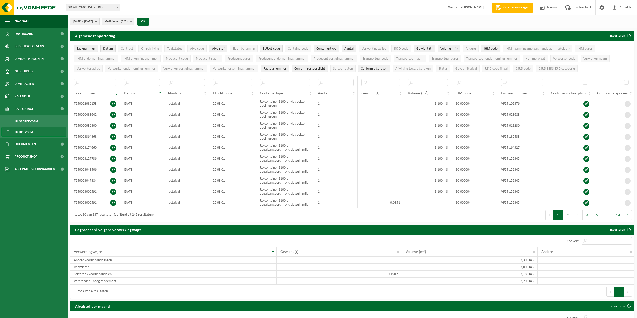
click at [490, 49] on span "IHM code" at bounding box center [491, 49] width 14 height 4
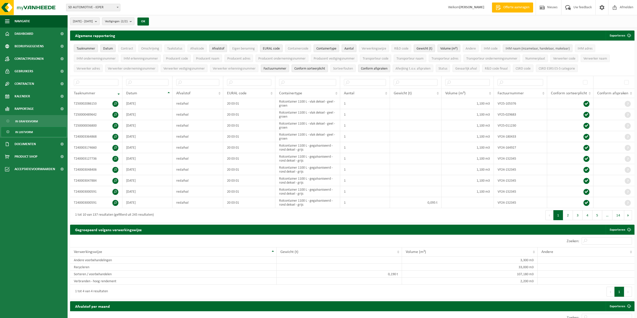
click at [558, 48] on span "IHM naam (inzamelaar, handelaar, makelaar)" at bounding box center [538, 49] width 64 height 4
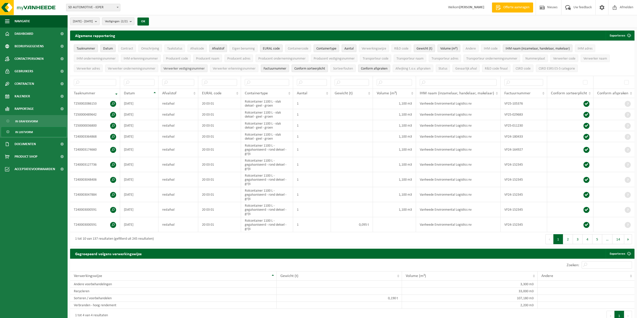
click at [178, 68] on span "Verwerker vestigingsnummer" at bounding box center [183, 69] width 41 height 4
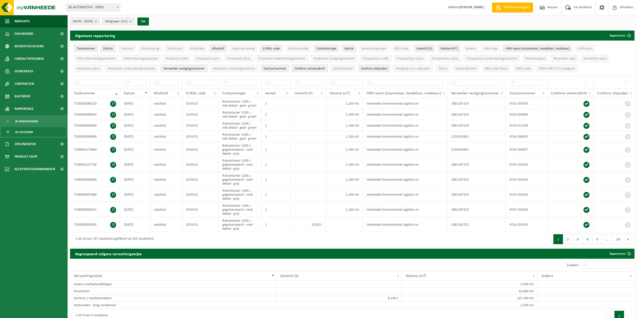
click at [178, 68] on span "Verwerker vestigingsnummer" at bounding box center [183, 69] width 41 height 4
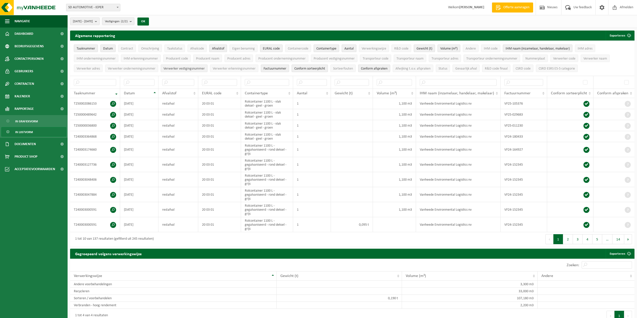
click at [178, 68] on span "Verwerker vestigingsnummer" at bounding box center [183, 69] width 41 height 4
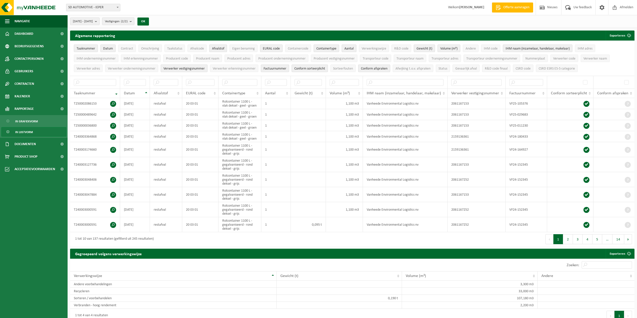
click at [178, 68] on span "Verwerker vestigingsnummer" at bounding box center [183, 69] width 41 height 4
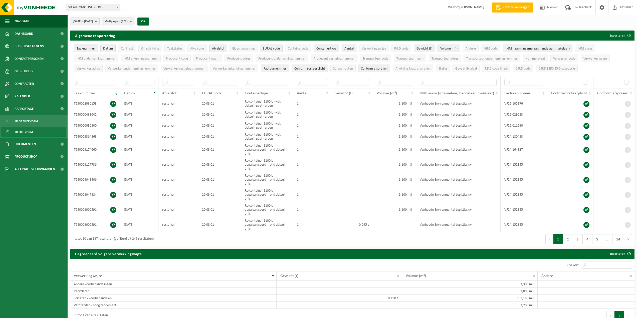
click at [88, 50] on span "Taaknummer" at bounding box center [86, 49] width 19 height 4
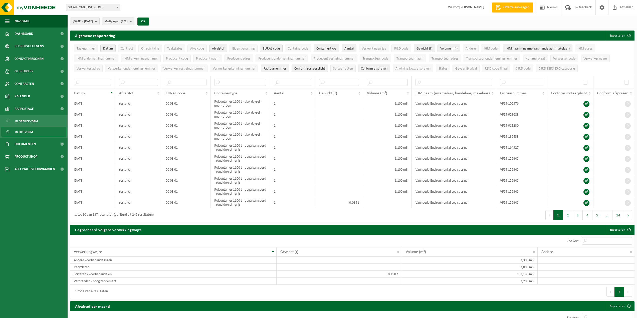
click at [385, 68] on span "Conform afspraken" at bounding box center [374, 69] width 27 height 4
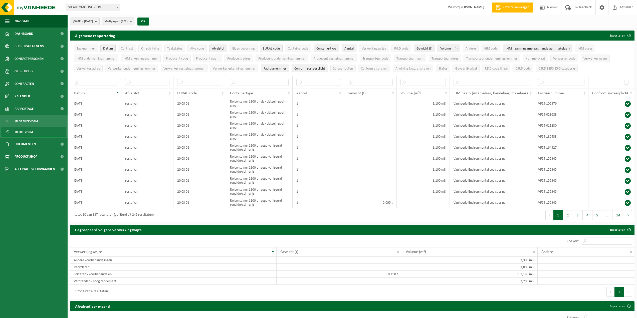
click at [320, 68] on span "Conform sorteerplicht" at bounding box center [309, 69] width 31 height 4
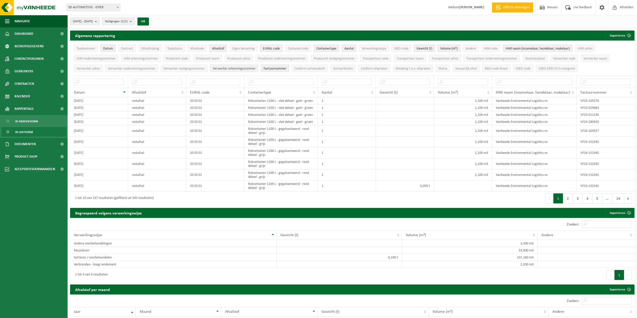
click at [240, 71] on button "Verwerker erkenningsnummer" at bounding box center [234, 69] width 48 height 8
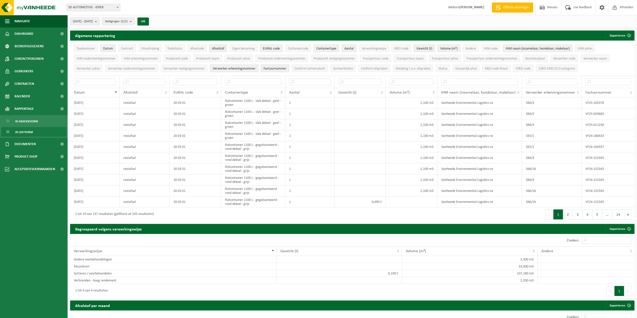
click at [240, 71] on button "Verwerker erkenningsnummer" at bounding box center [234, 69] width 48 height 8
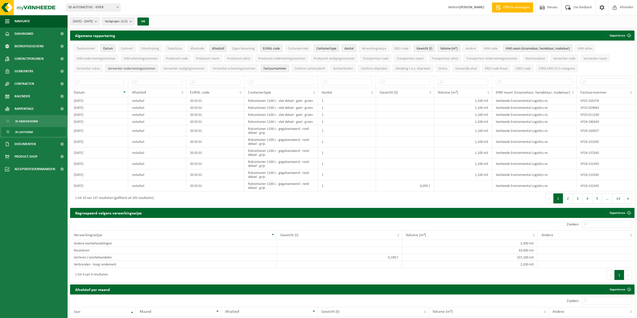
click at [140, 70] on span "Verwerker ondernemingsnummer" at bounding box center [132, 69] width 48 height 4
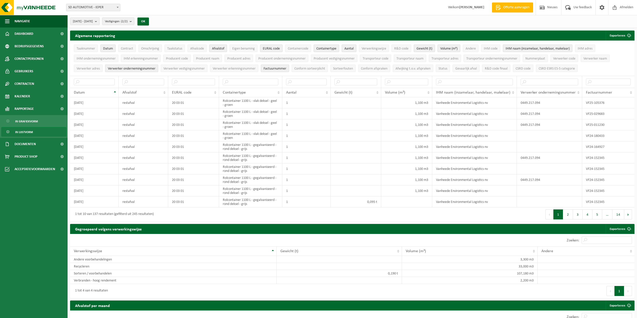
click at [140, 70] on span "Verwerker ondernemingsnummer" at bounding box center [132, 69] width 48 height 4
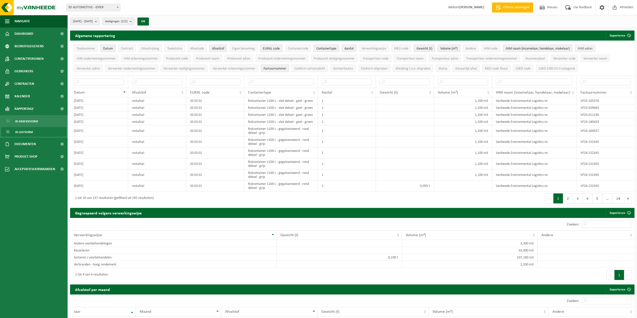
click at [594, 45] on button "IHM adres" at bounding box center [585, 49] width 20 height 8
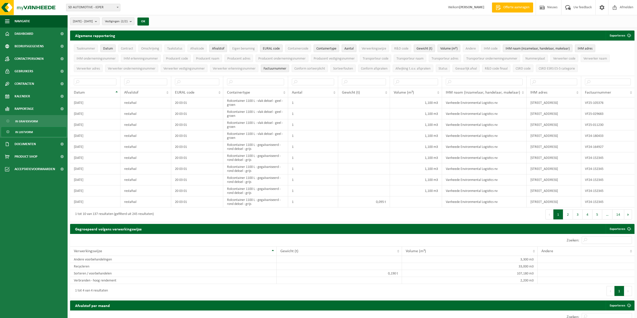
click at [594, 45] on button "IHM adres" at bounding box center [585, 49] width 20 height 8
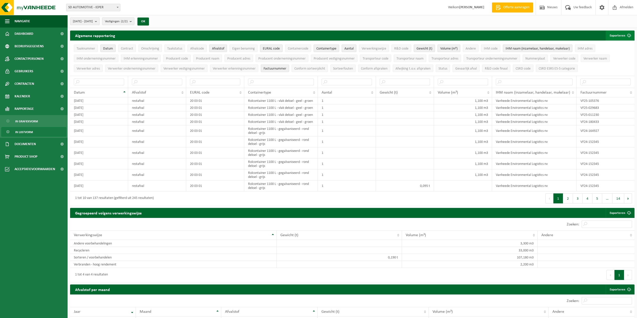
click at [617, 36] on button "Exporteren" at bounding box center [620, 36] width 28 height 10
click at [618, 45] on link "Enkel mijn selectie" at bounding box center [610, 46] width 45 height 10
